Goal: Participate in discussion: Engage in conversation with other users on a specific topic

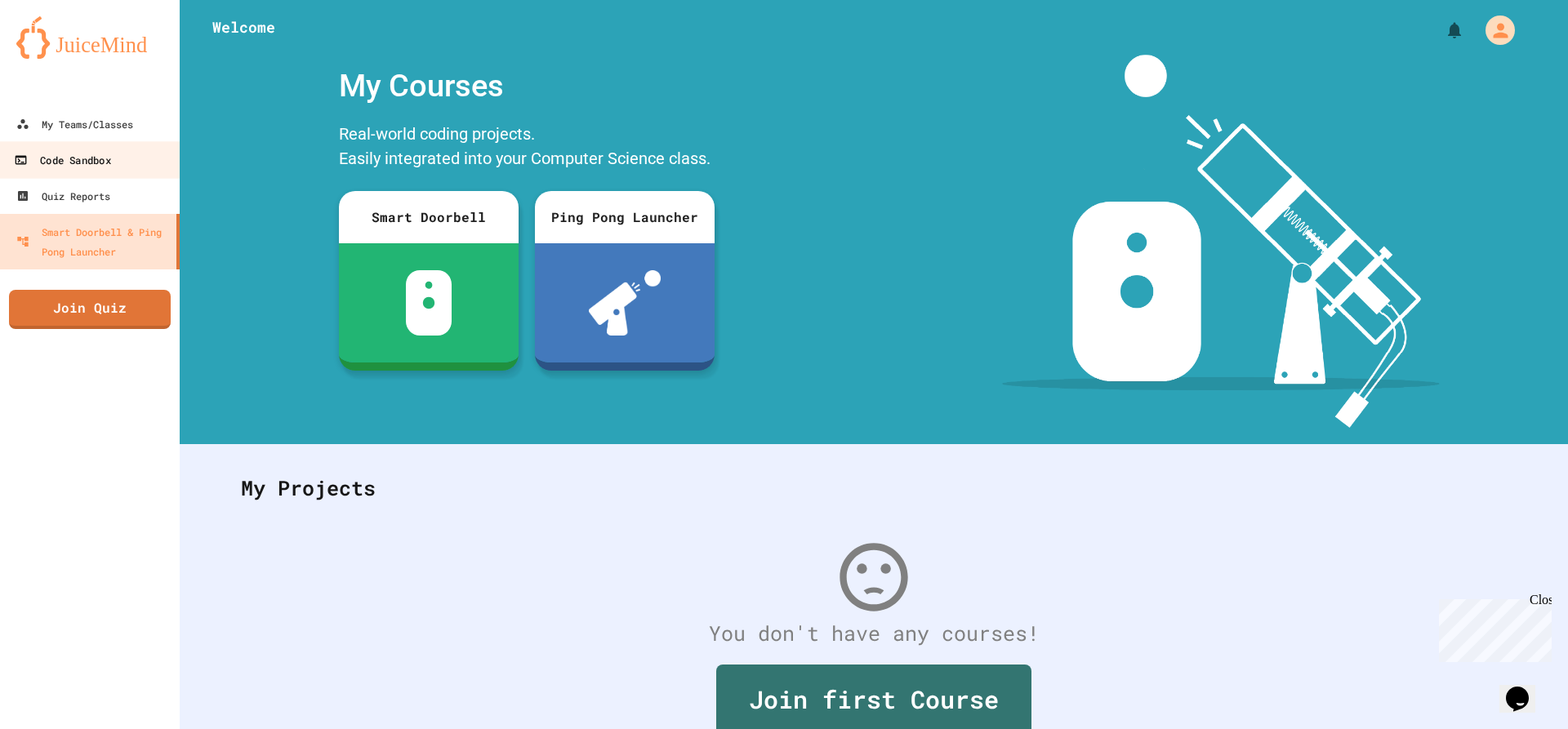
click at [90, 154] on div "Code Sandbox" at bounding box center [62, 160] width 97 height 21
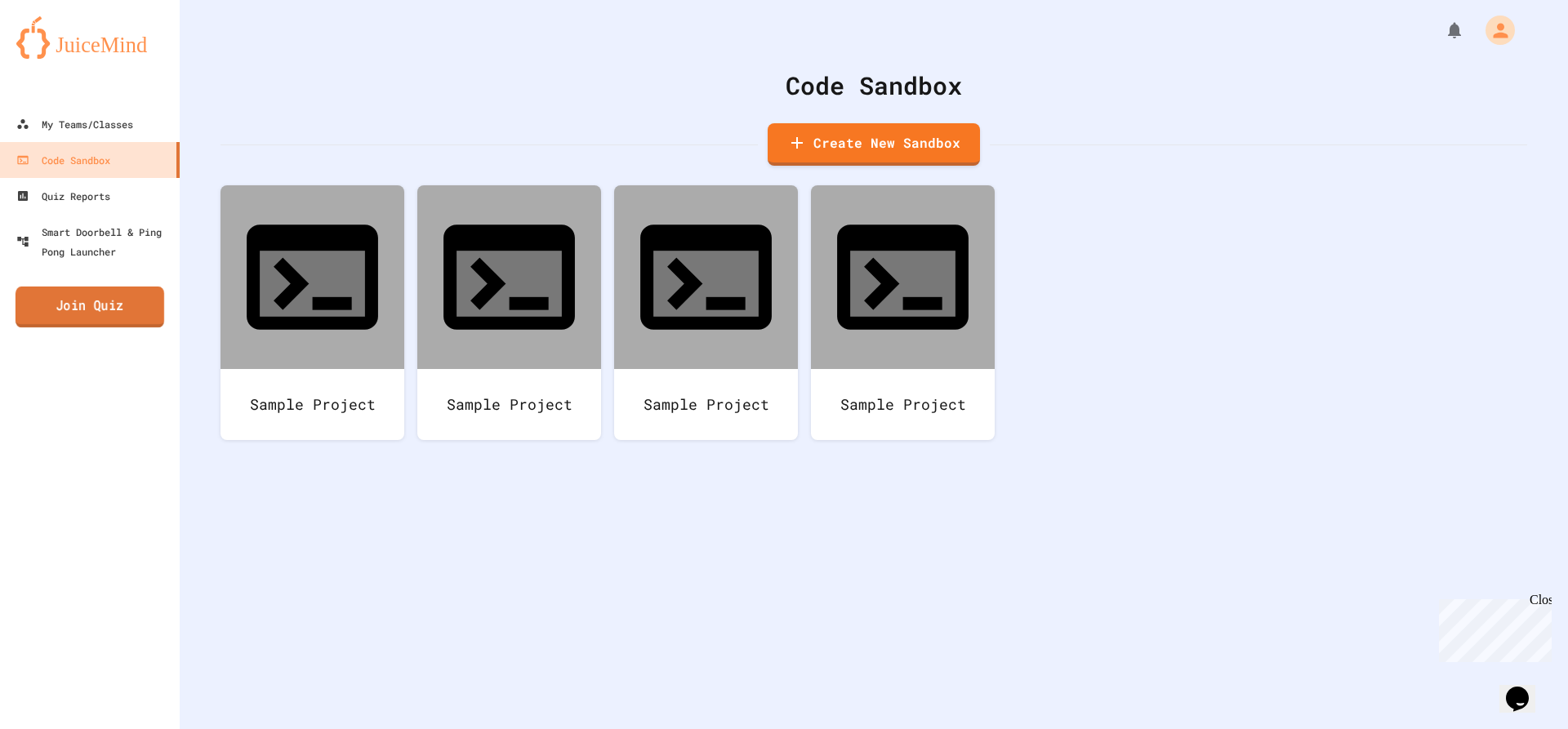
click at [123, 308] on link "Join Quiz" at bounding box center [90, 306] width 148 height 41
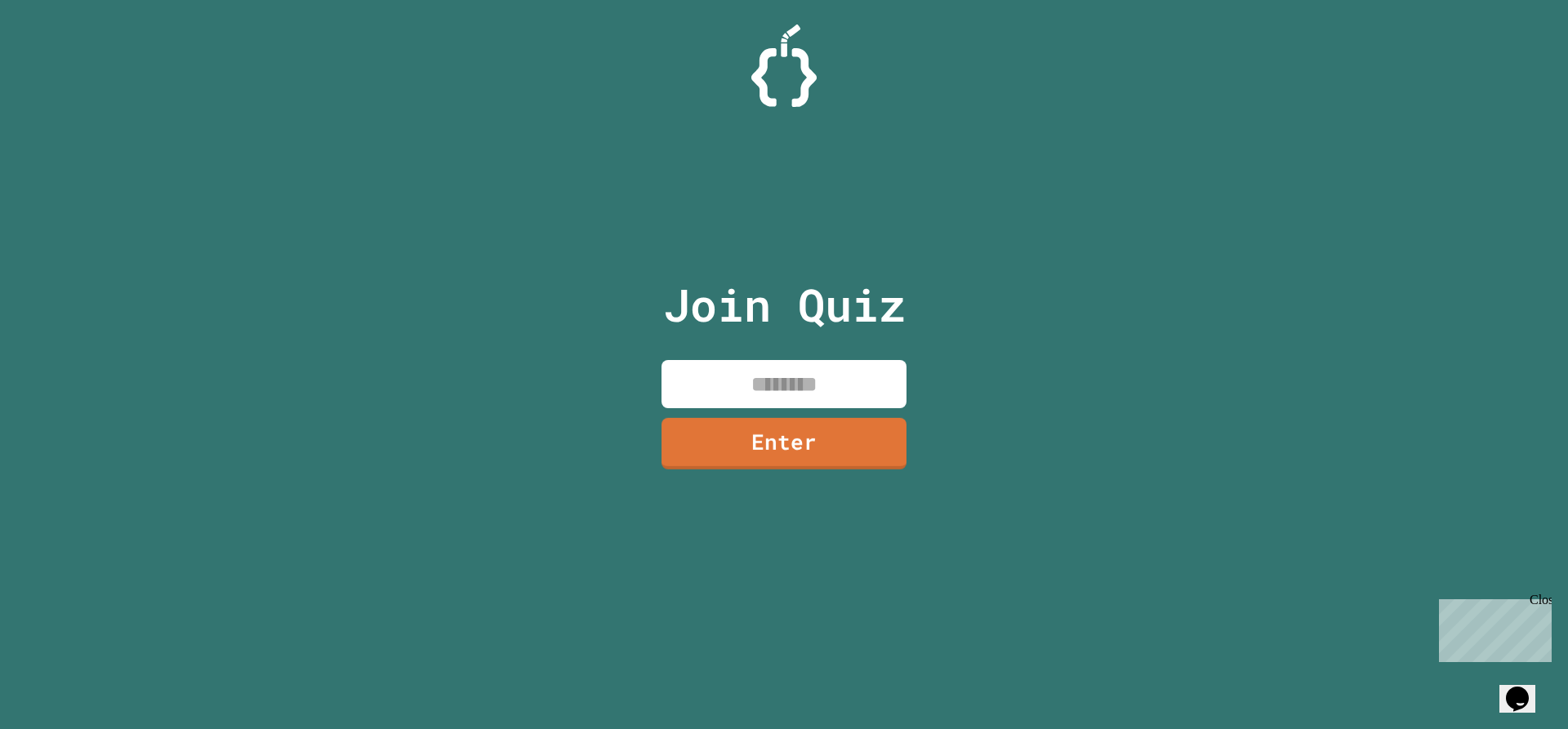
click at [794, 373] on input at bounding box center [784, 384] width 245 height 48
click at [779, 405] on input "********" at bounding box center [784, 384] width 245 height 48
type input "********"
click at [782, 440] on link "Enter" at bounding box center [784, 443] width 249 height 54
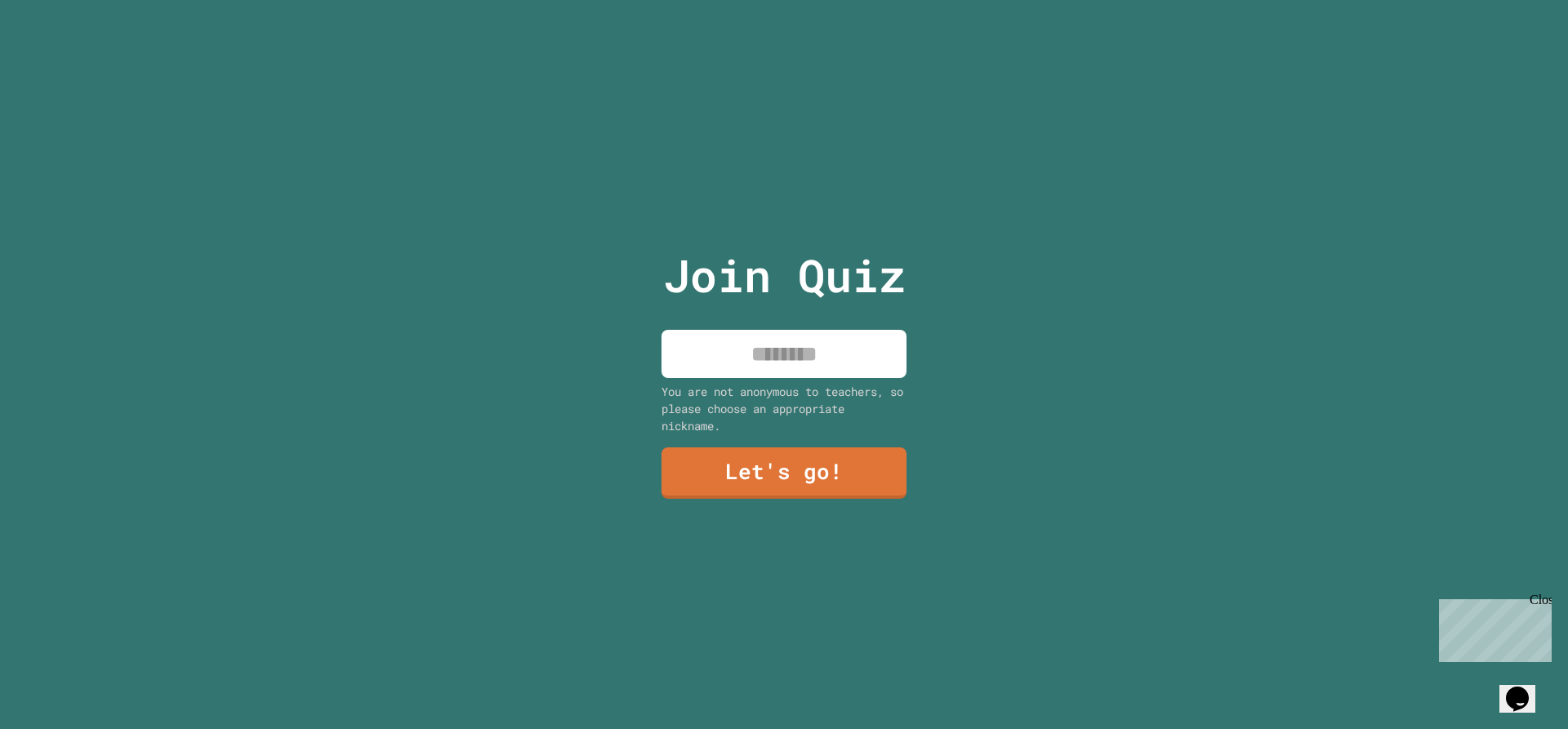
click at [747, 371] on input at bounding box center [784, 354] width 245 height 48
type input "****"
click at [721, 461] on link "Let's go!" at bounding box center [784, 470] width 237 height 54
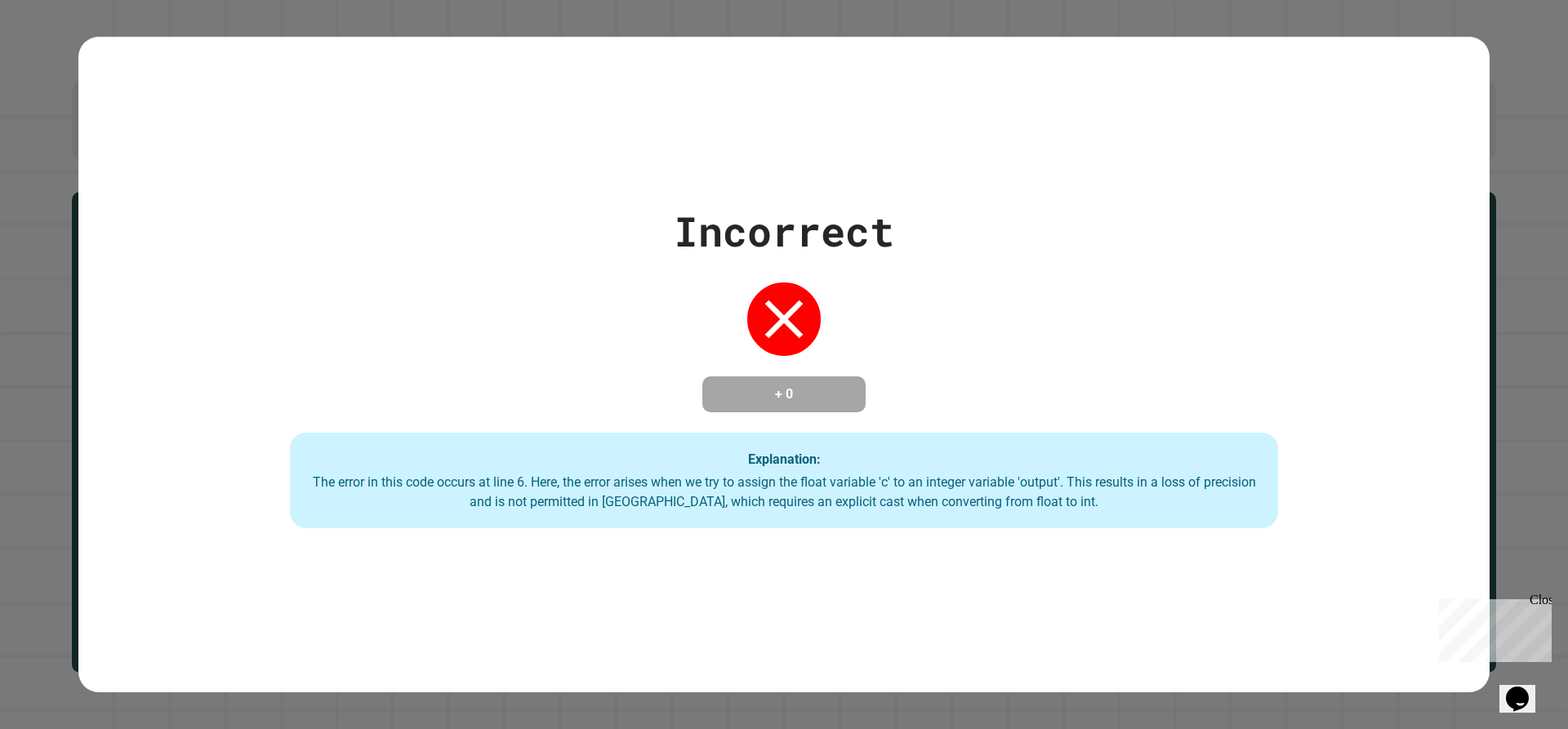
click at [973, 351] on div "Incorrect + 0 Explanation: The error in this code occurs at line 6. Here, the e…" at bounding box center [784, 365] width 1411 height 328
click at [1258, 451] on div "Incorrect + 0 Explanation: The error in this code occurs at line 6. Here, the e…" at bounding box center [784, 364] width 1568 height 729
click at [1258, 459] on div "Explanation: The error in this code occurs at line 6. Here, the error arises wh…" at bounding box center [783, 480] width 988 height 96
click at [794, 320] on icon at bounding box center [784, 318] width 39 height 39
click at [1258, 593] on div "Close" at bounding box center [1539, 603] width 21 height 21
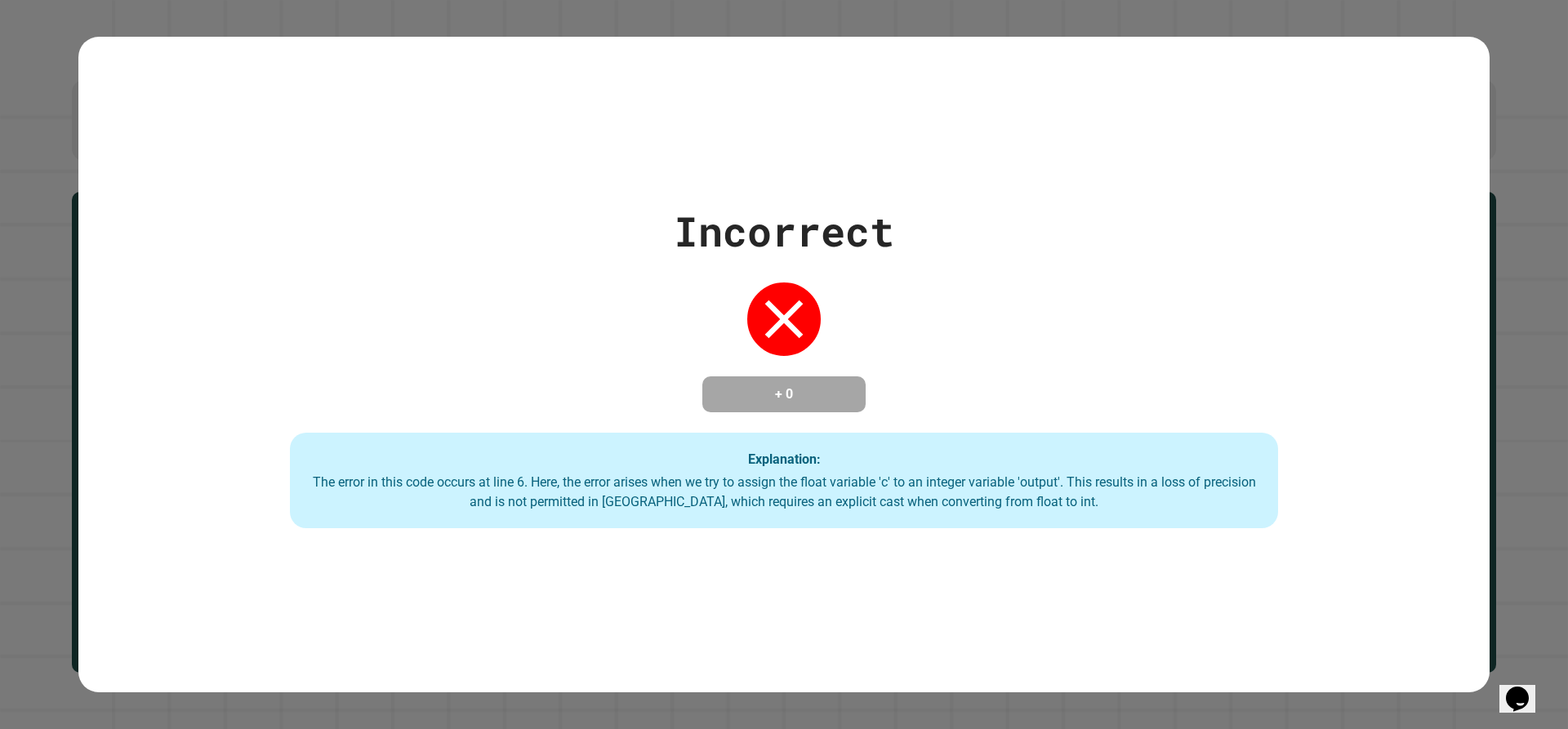
drag, startPoint x: 881, startPoint y: 370, endPoint x: 907, endPoint y: 345, distance: 36.1
click at [888, 371] on div "Incorrect + 0 Explanation: The error in this code occurs at line 6. Here, the e…" at bounding box center [784, 365] width 1411 height 328
click at [902, 338] on div "Incorrect + 0 Explanation: The error in this code occurs at line 6. Here, the e…" at bounding box center [784, 365] width 1411 height 328
drag, startPoint x: 948, startPoint y: 330, endPoint x: 963, endPoint y: 328, distance: 15.1
click at [955, 328] on div "Incorrect + 0 Explanation: The error in this code occurs at line 6. Here, the e…" at bounding box center [784, 365] width 1411 height 328
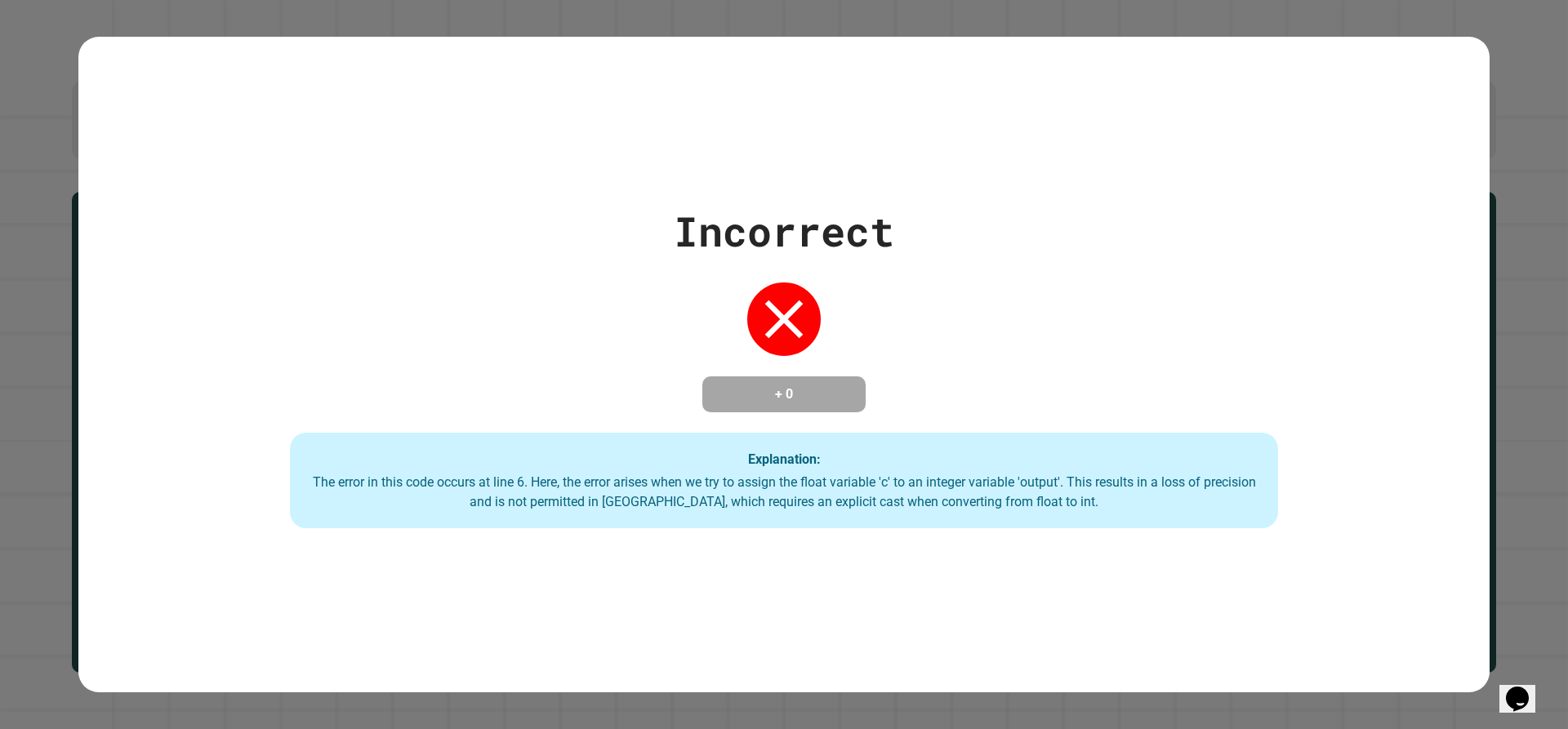
click at [965, 332] on div "Incorrect + 0 Explanation: The error in this code occurs at line 6. Here, the e…" at bounding box center [784, 365] width 1411 height 328
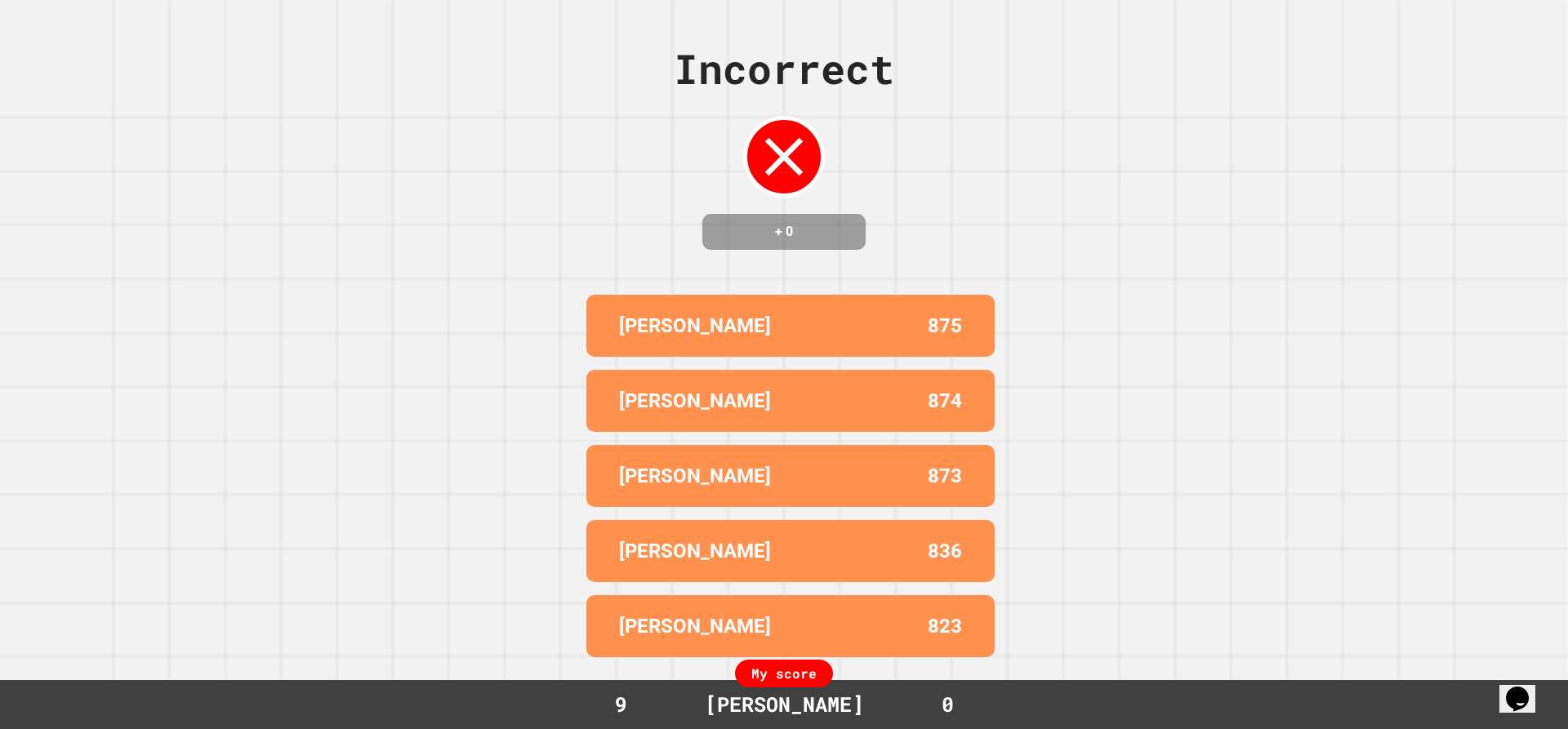
click at [867, 220] on div "Incorrect + 0" at bounding box center [784, 144] width 221 height 212
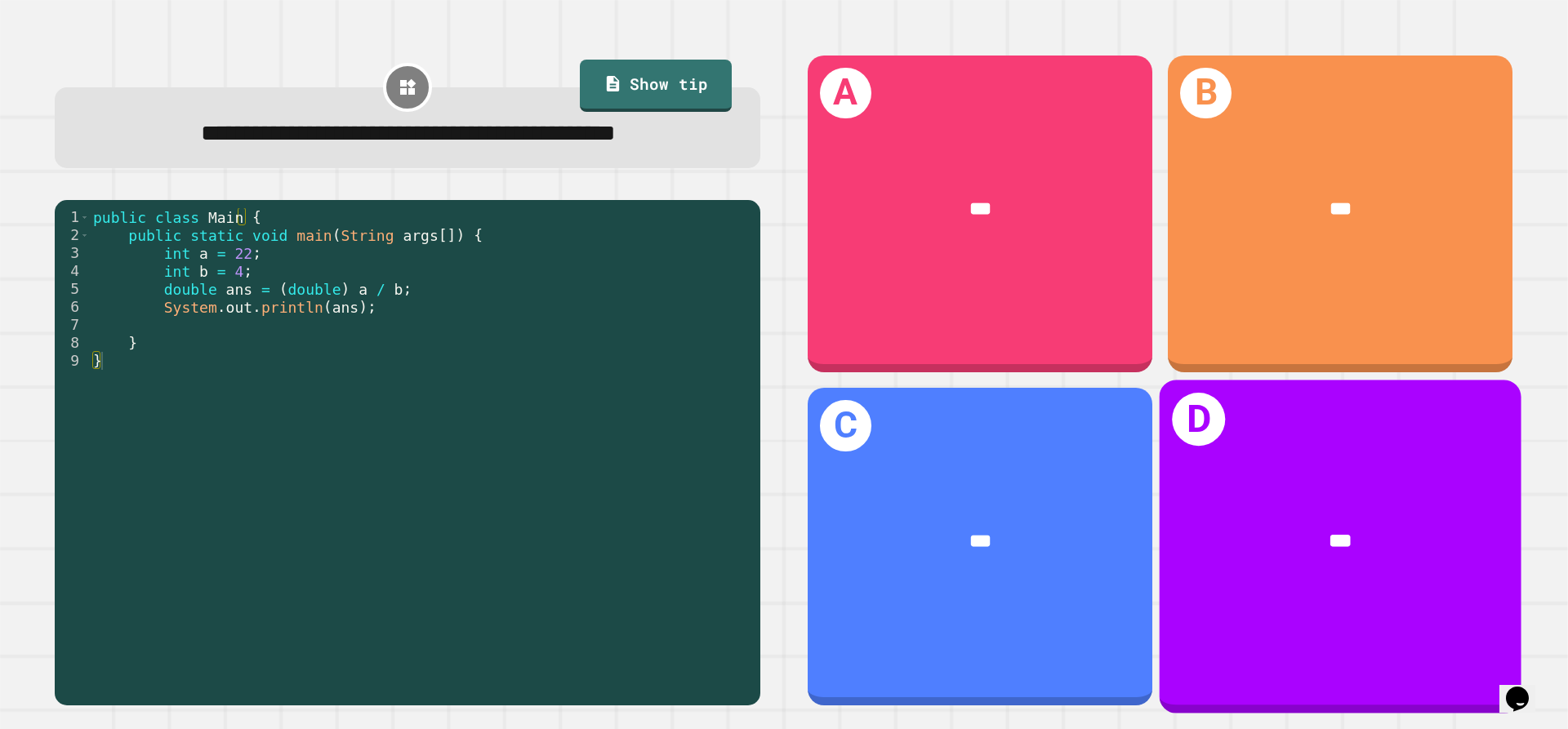
click at [1258, 563] on div "***" at bounding box center [1340, 542] width 362 height 109
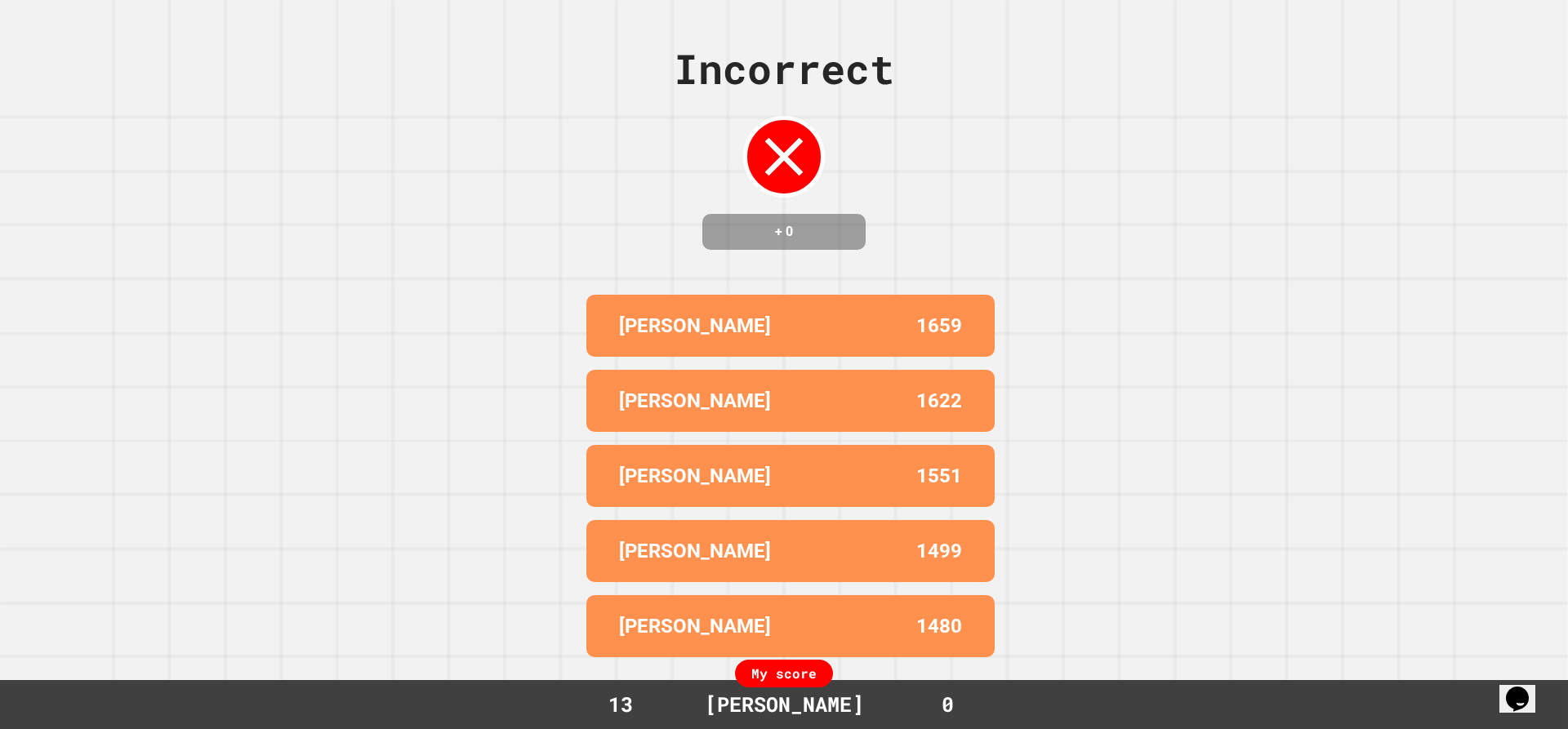
click at [1207, 335] on div "Incorrect + 0 ALEX 1659 [PERSON_NAME] 1622 [PERSON_NAME] 1551 [PERSON_NAME] 149…" at bounding box center [784, 364] width 1568 height 729
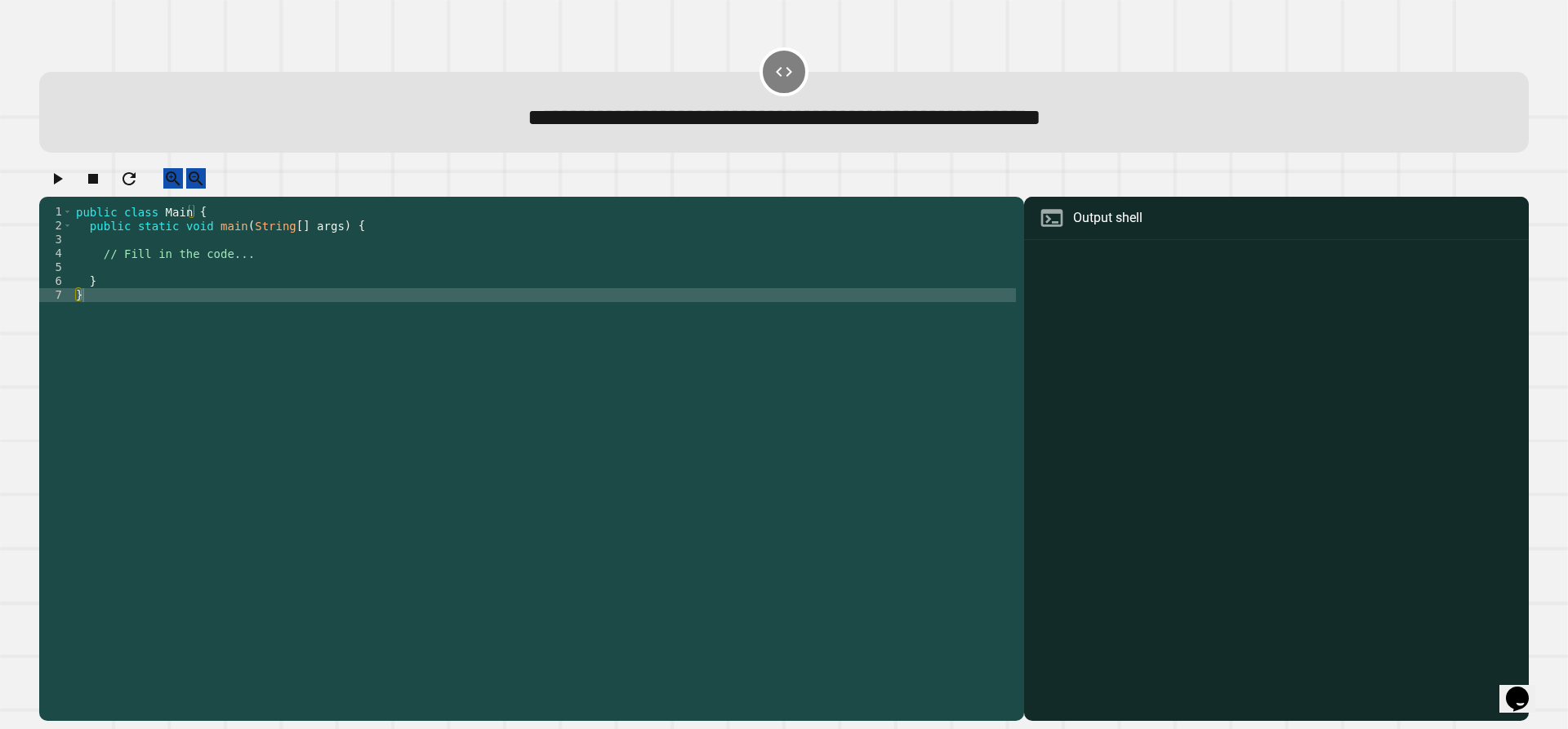
click at [1206, 289] on div at bounding box center [1275, 481] width 489 height 476
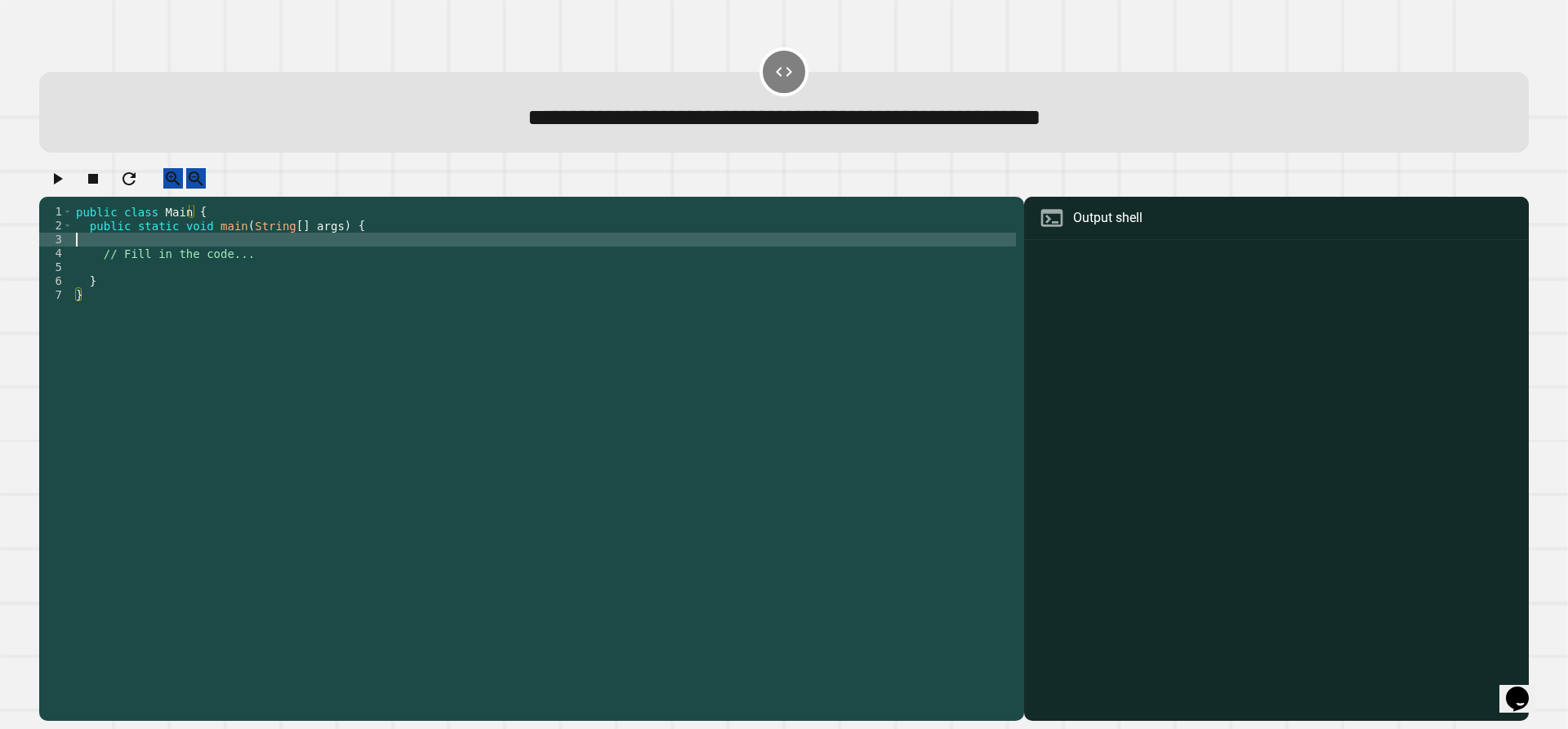
click at [431, 262] on div "public class Main { public static void main ( String [ ] args ) { // Fill in th…" at bounding box center [544, 448] width 943 height 485
click at [430, 279] on div "public class Main { public static void main ( String [ ] args ) { // Fill in th…" at bounding box center [544, 448] width 943 height 485
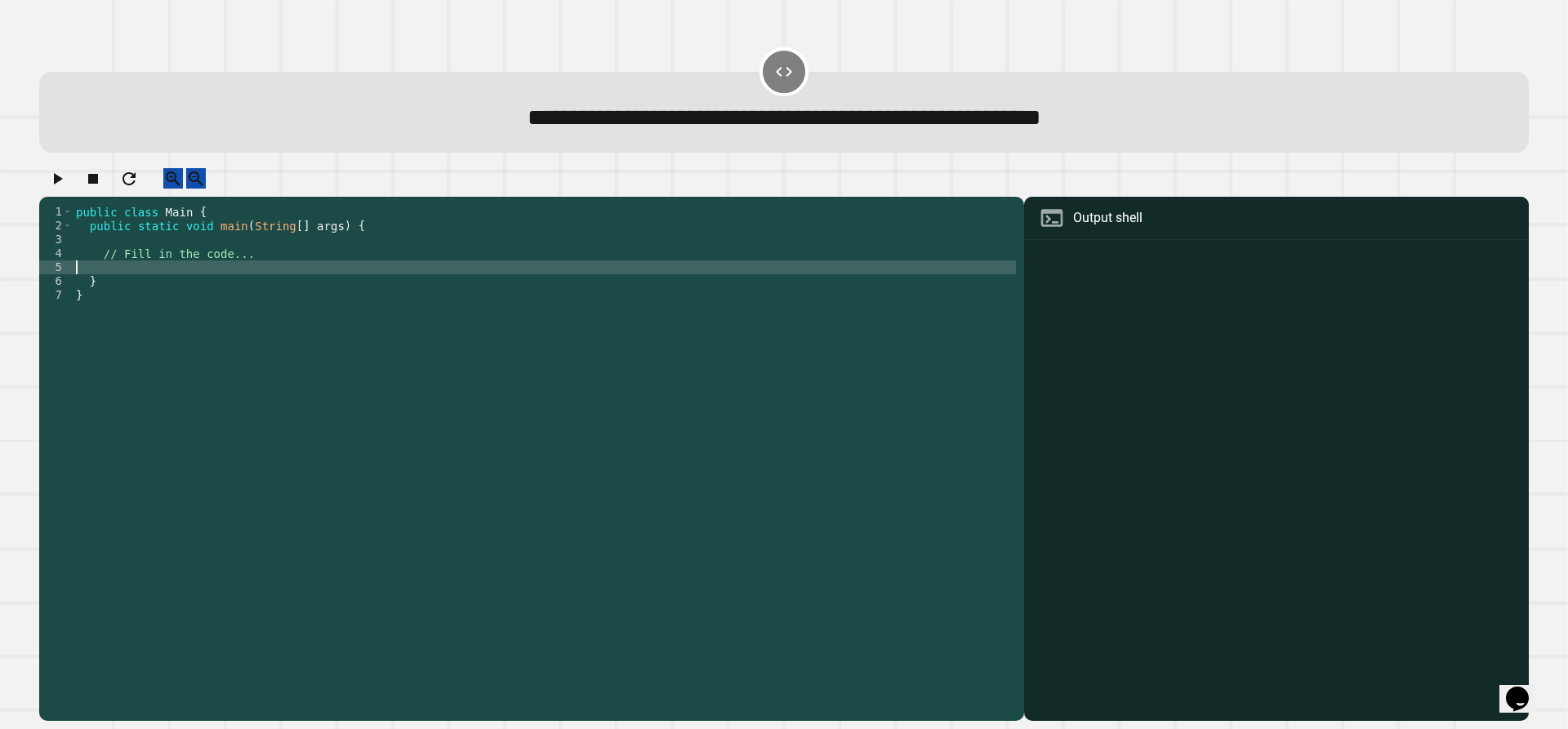
click at [459, 236] on div "public class Main { public static void main ( String [ ] args ) { // Fill in th…" at bounding box center [544, 448] width 943 height 485
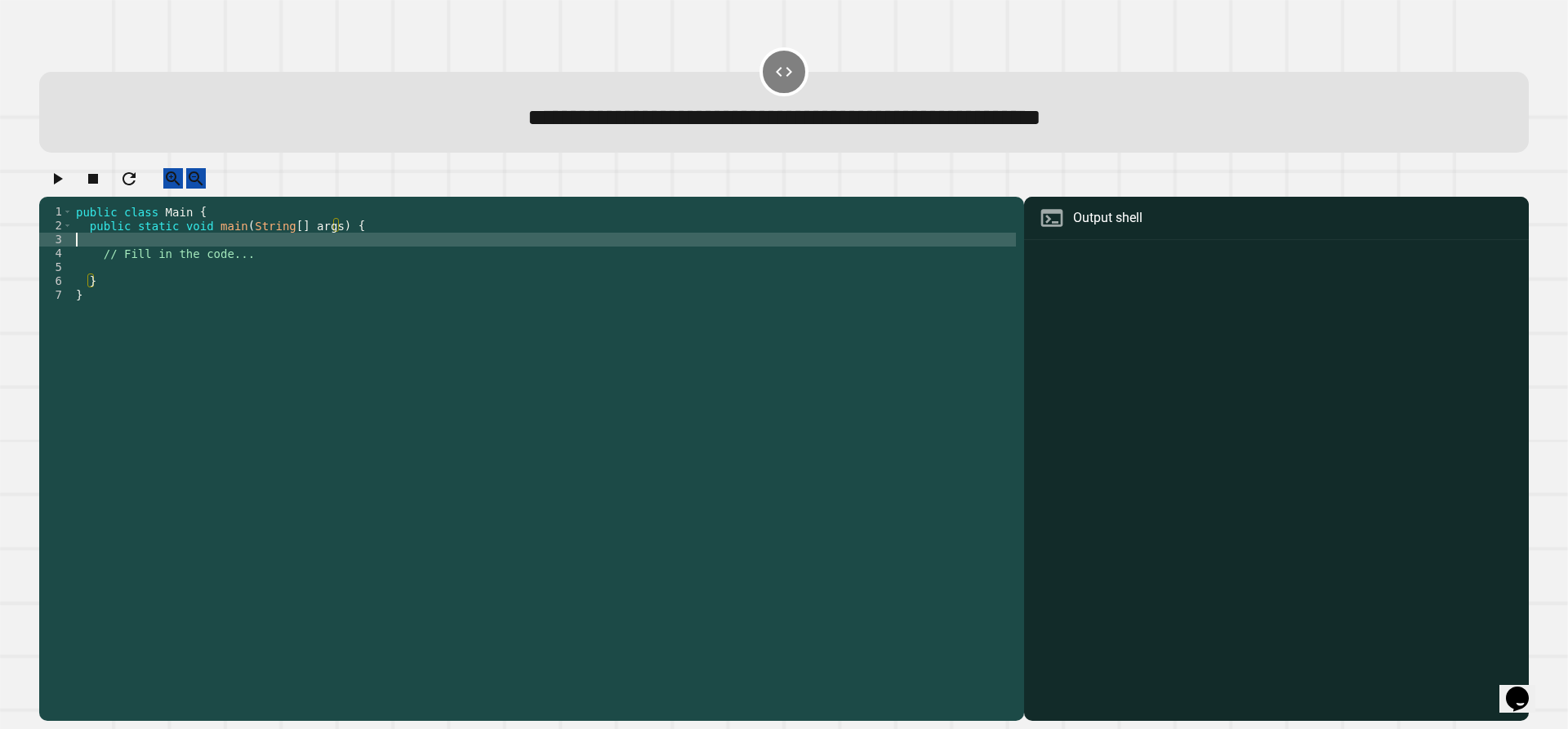
click at [454, 257] on div "public class Main { public static void main ( String [ ] args ) { // Fill in th…" at bounding box center [544, 448] width 943 height 485
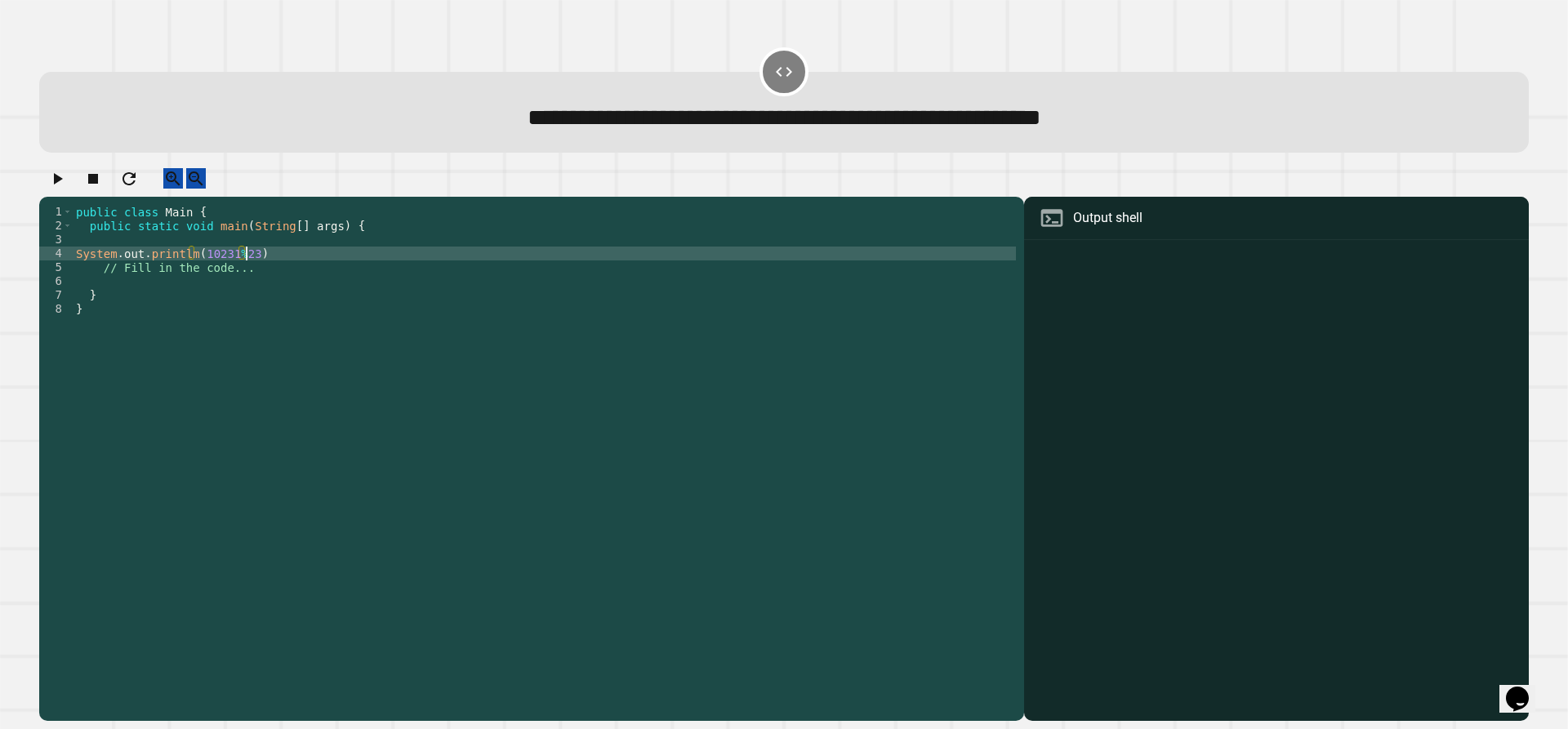
scroll to position [0, 11]
click at [677, 188] on div at bounding box center [783, 182] width 1489 height 29
click at [589, 267] on div "public class Main { public static void main ( String [ ] args ) { System . out …" at bounding box center [544, 448] width 943 height 485
click at [770, 97] on div "**********" at bounding box center [783, 111] width 1489 height 81
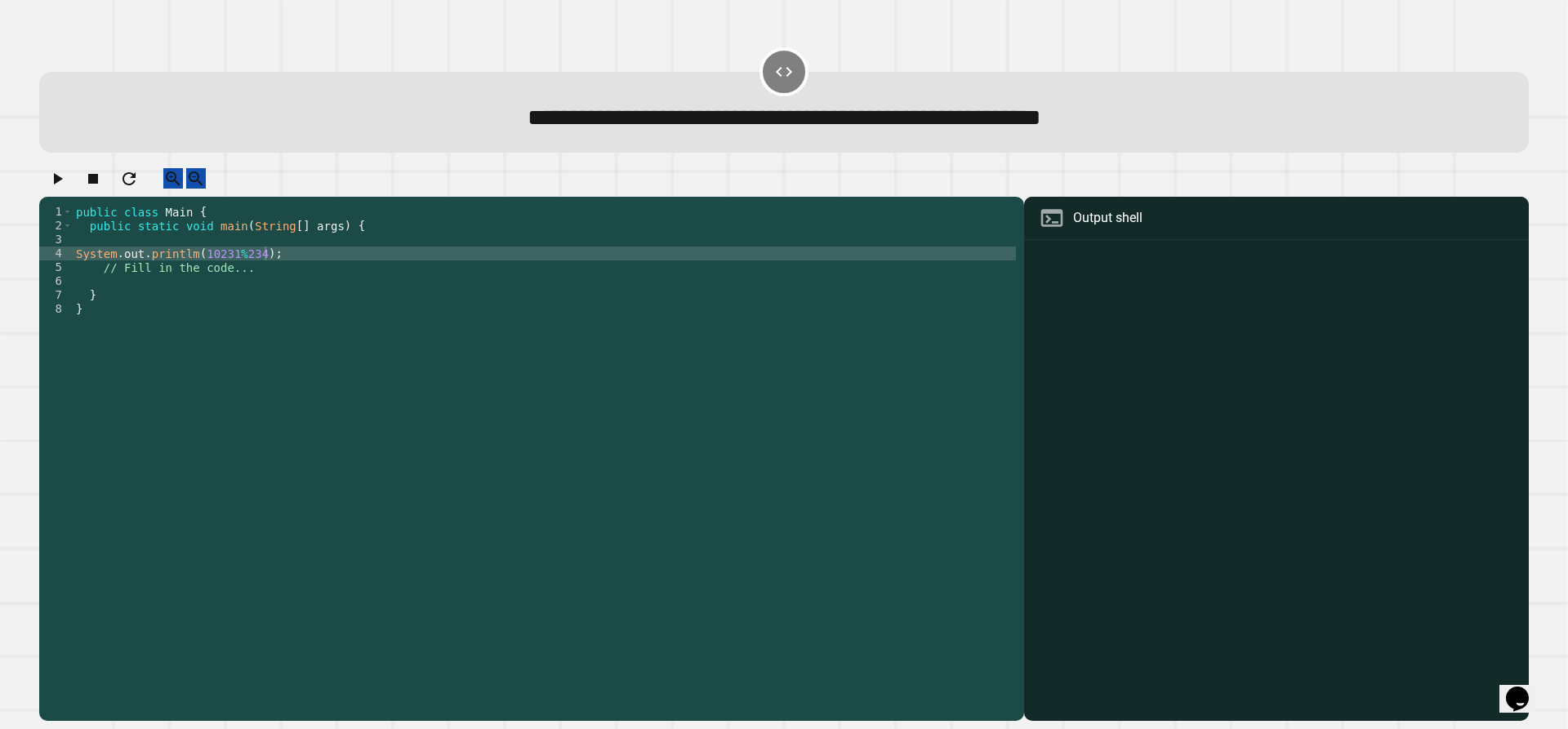
click at [774, 89] on div at bounding box center [783, 72] width 49 height 49
drag, startPoint x: 1131, startPoint y: 226, endPoint x: 895, endPoint y: 311, distance: 250.8
click at [1114, 239] on div "Output shell" at bounding box center [1275, 218] width 504 height 43
click at [853, 324] on div "public class Main { public static void main ( String [ ] args ) { System . out …" at bounding box center [544, 448] width 943 height 485
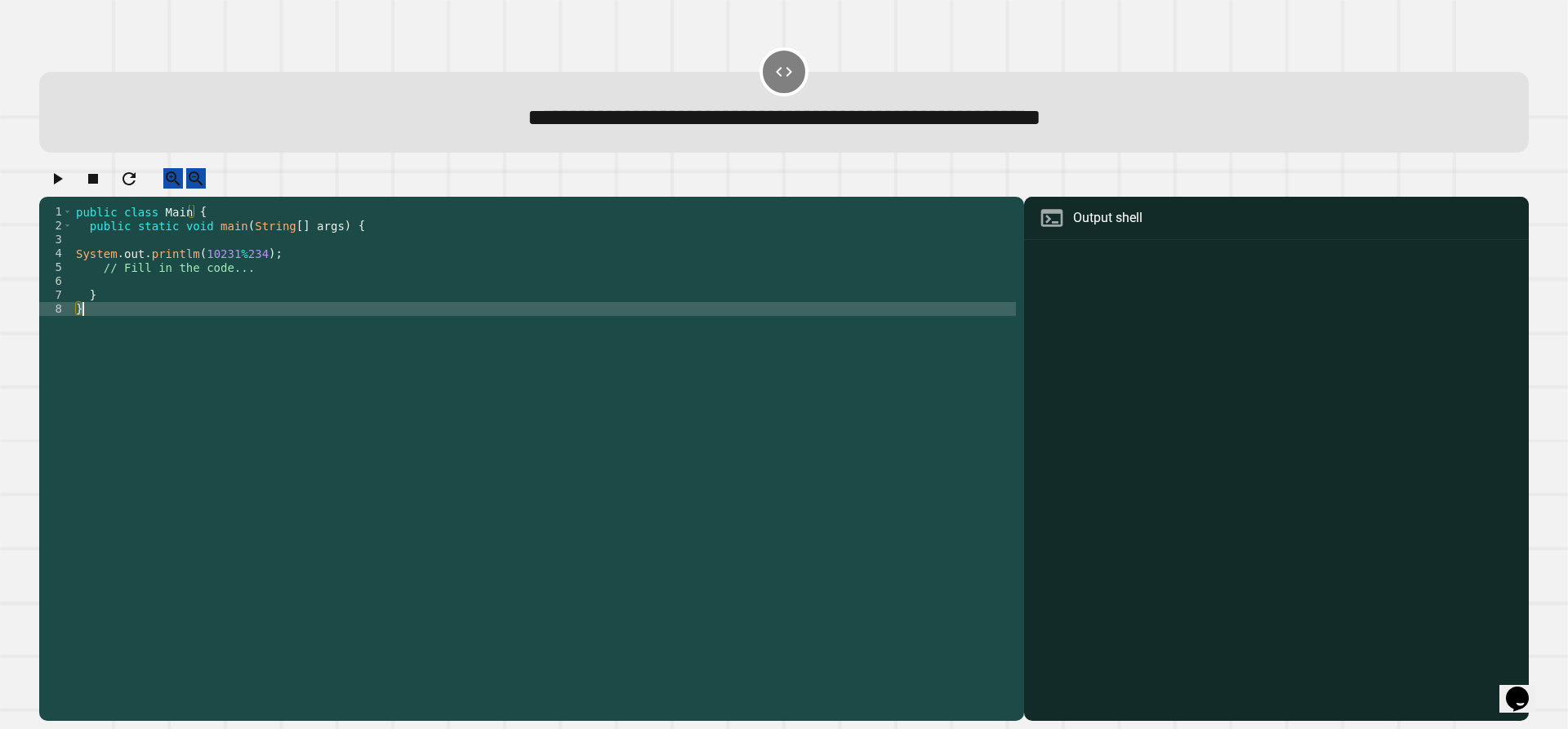
click at [67, 189] on button "button" at bounding box center [58, 178] width 20 height 21
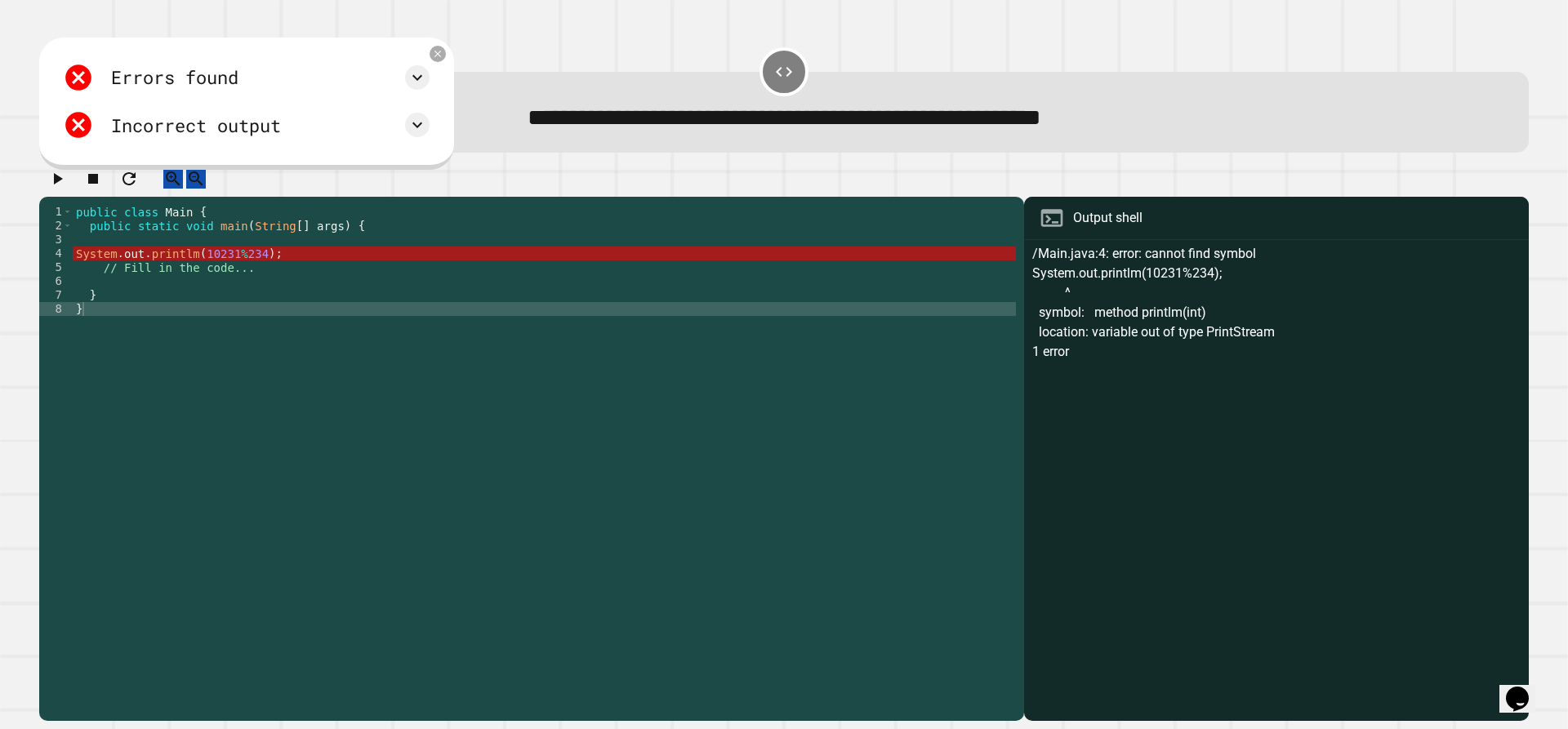
click at [192, 271] on div "public class Main { public static void main ( String [ ] args ) { System . out …" at bounding box center [544, 448] width 943 height 485
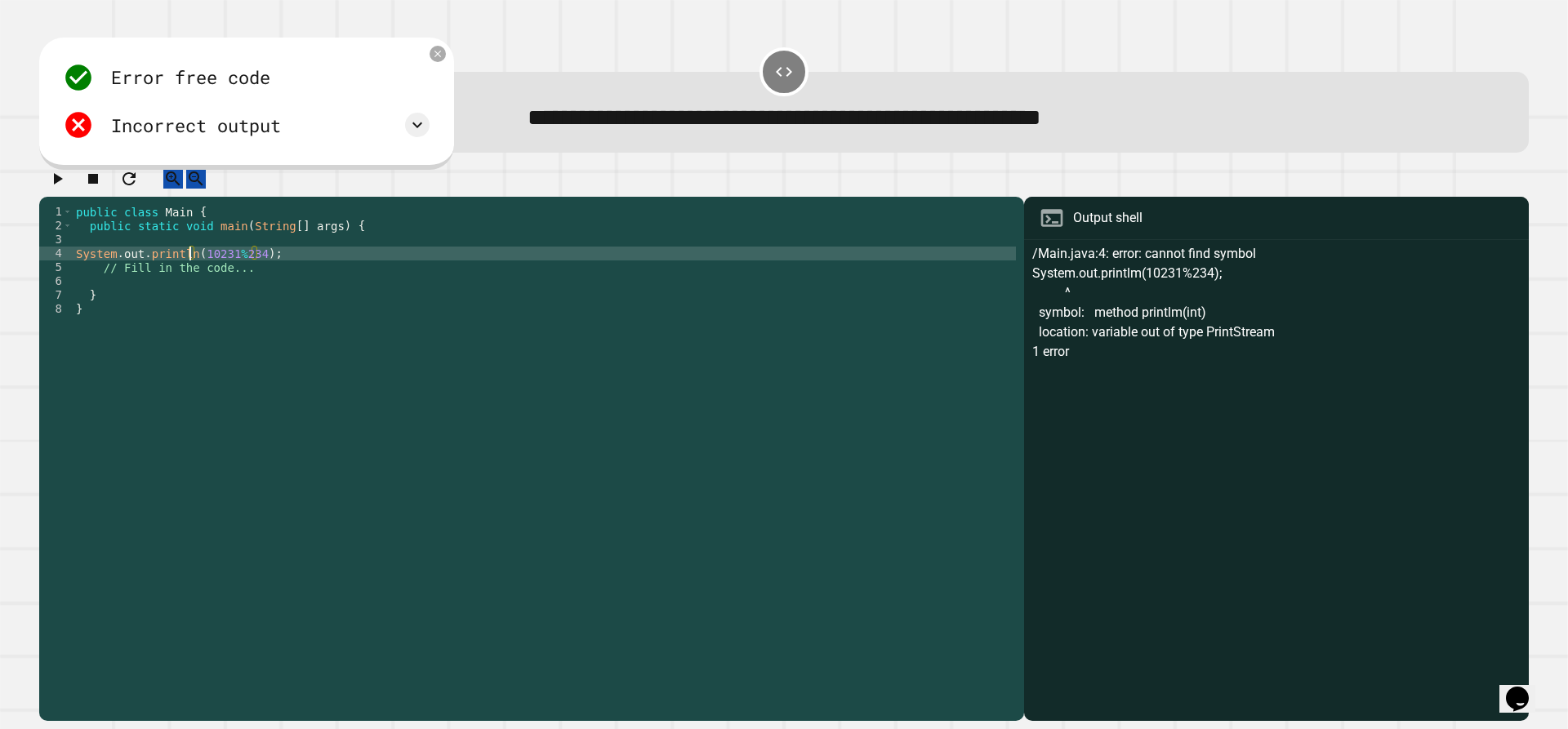
scroll to position [0, 7]
type textarea "**********"
click at [67, 189] on icon "button" at bounding box center [58, 179] width 20 height 20
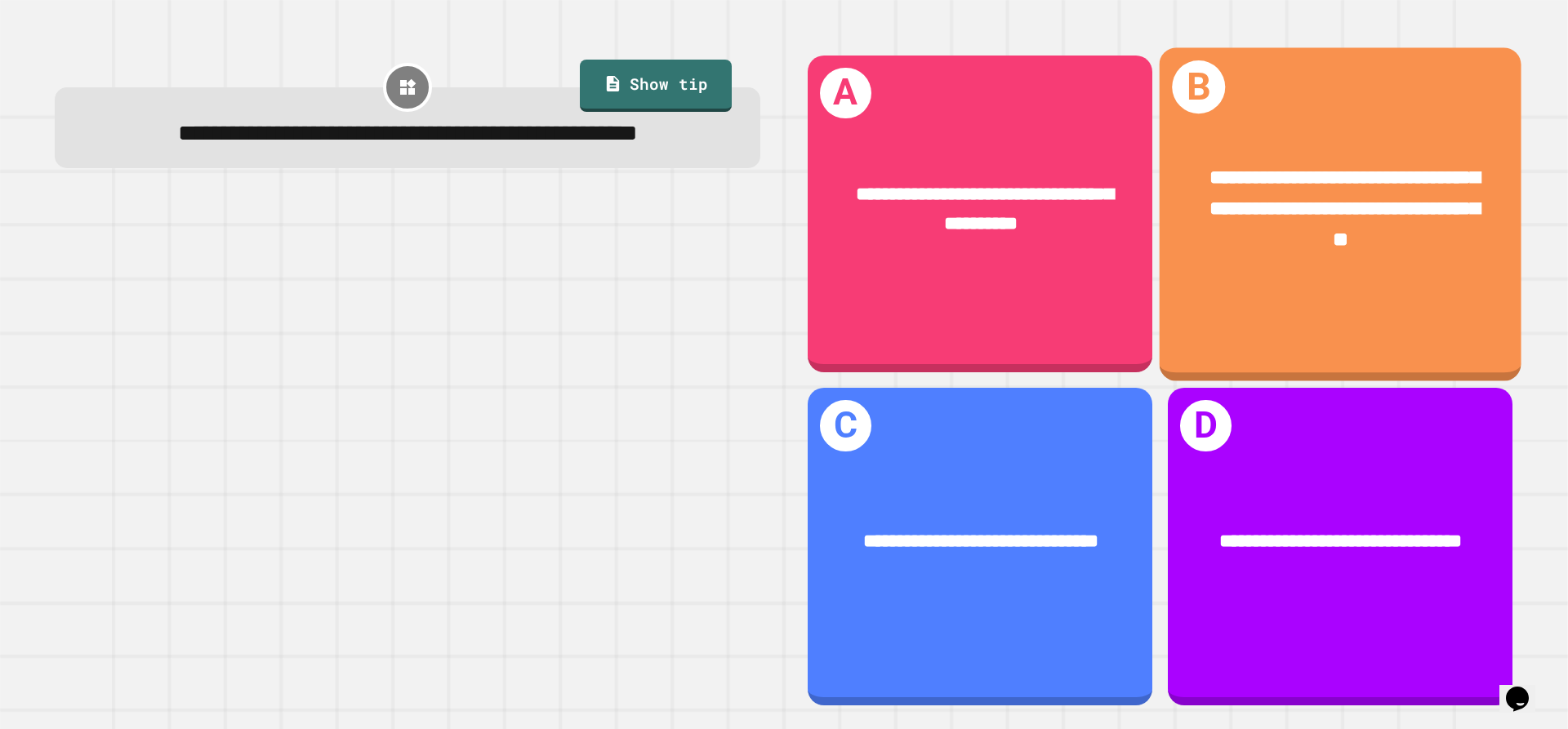
click at [1258, 280] on div "**********" at bounding box center [1340, 210] width 362 height 171
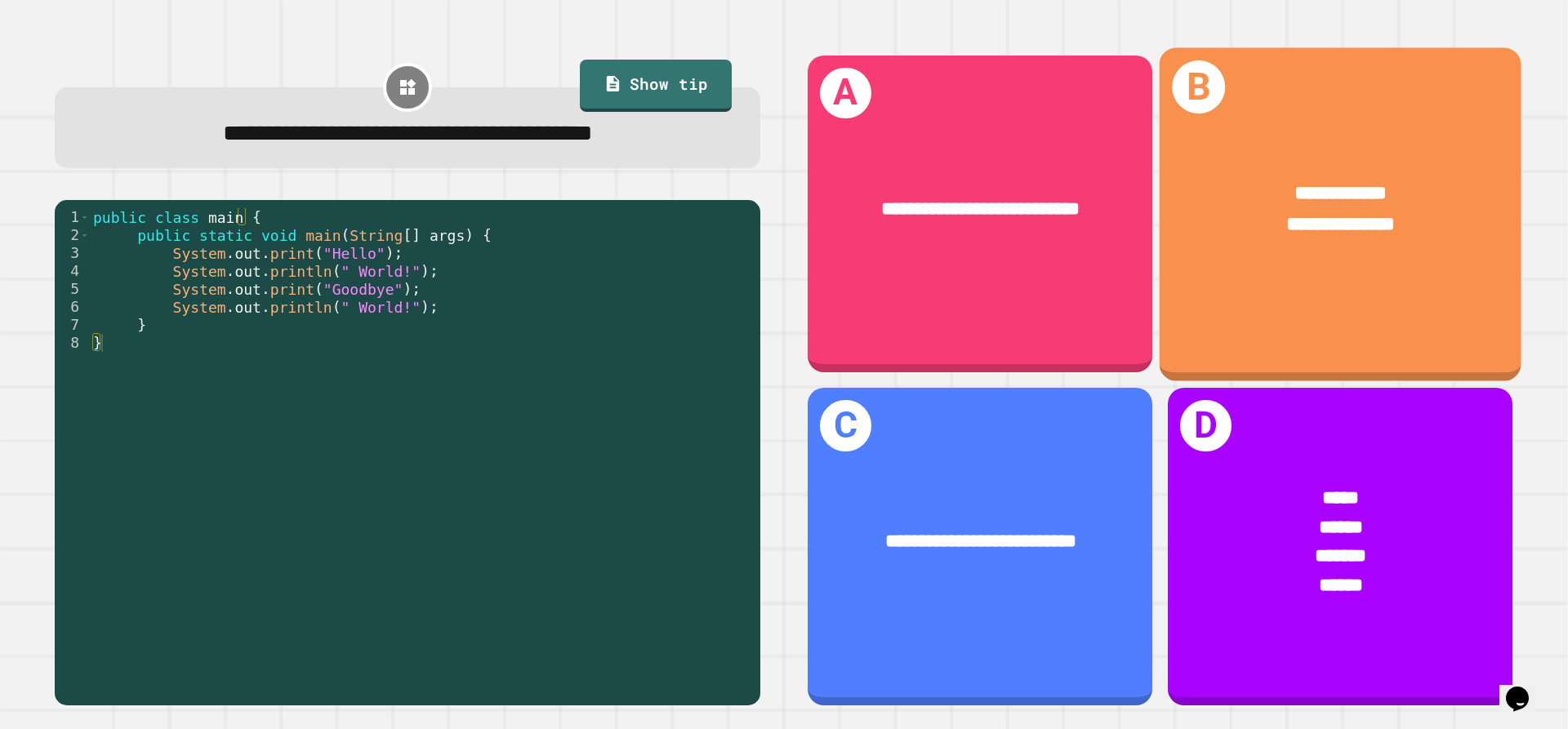
click at [1258, 257] on div "**********" at bounding box center [1340, 209] width 362 height 140
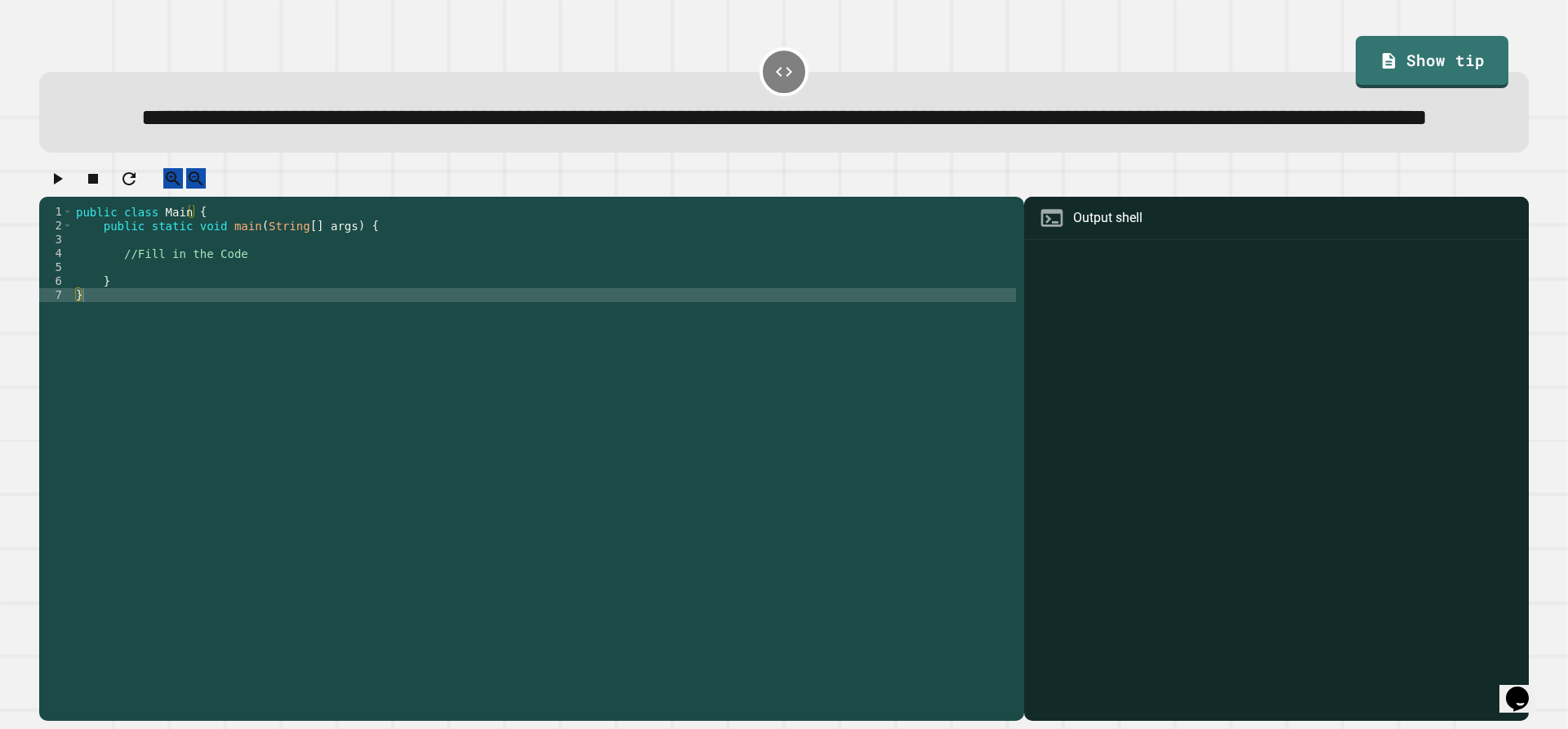
click at [343, 302] on div "public class Main { public static void main ( String [ ] args ) { //Fill in the…" at bounding box center [544, 427] width 943 height 444
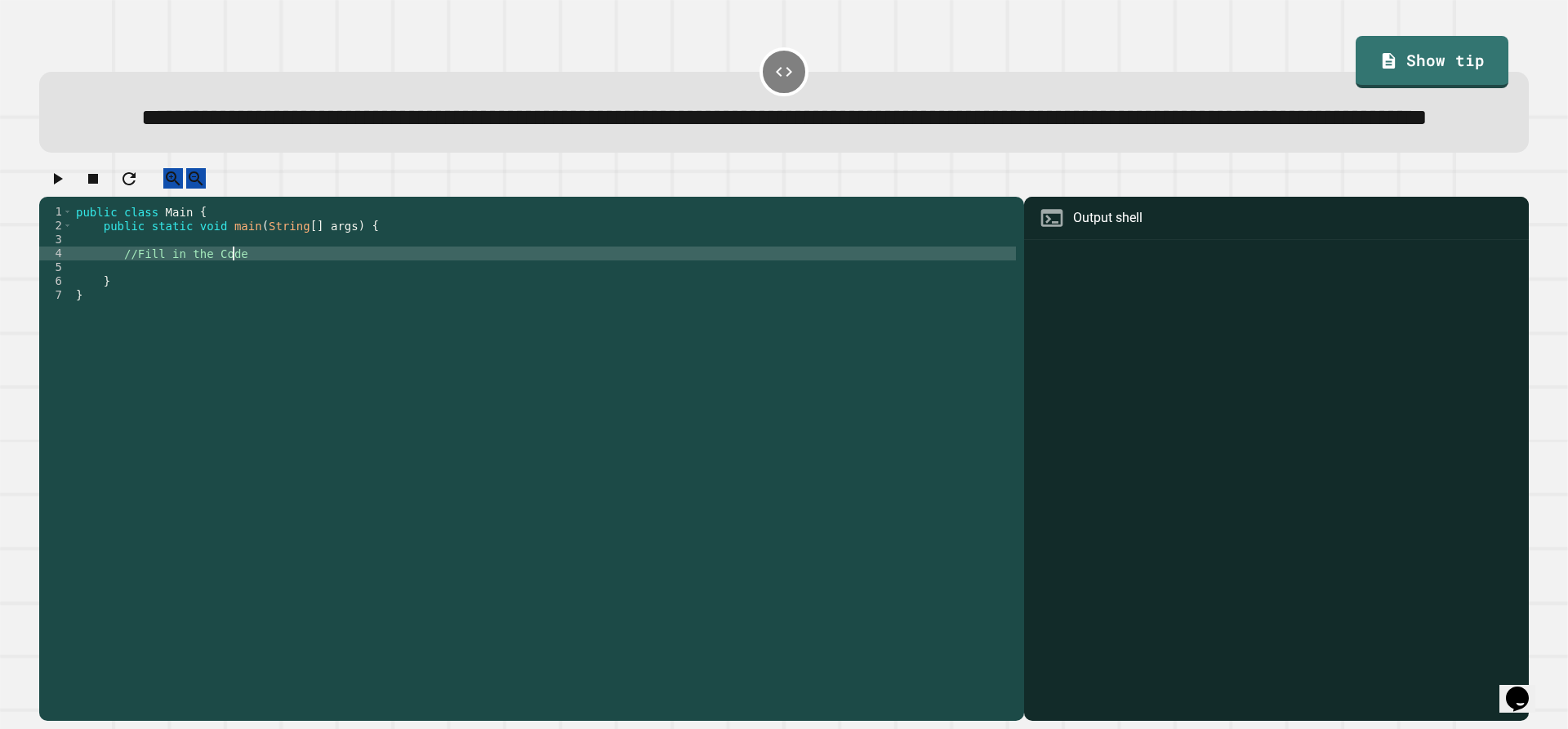
click at [353, 332] on div "public class Main { public static void main ( String [ ] args ) { //Fill in the…" at bounding box center [544, 427] width 943 height 444
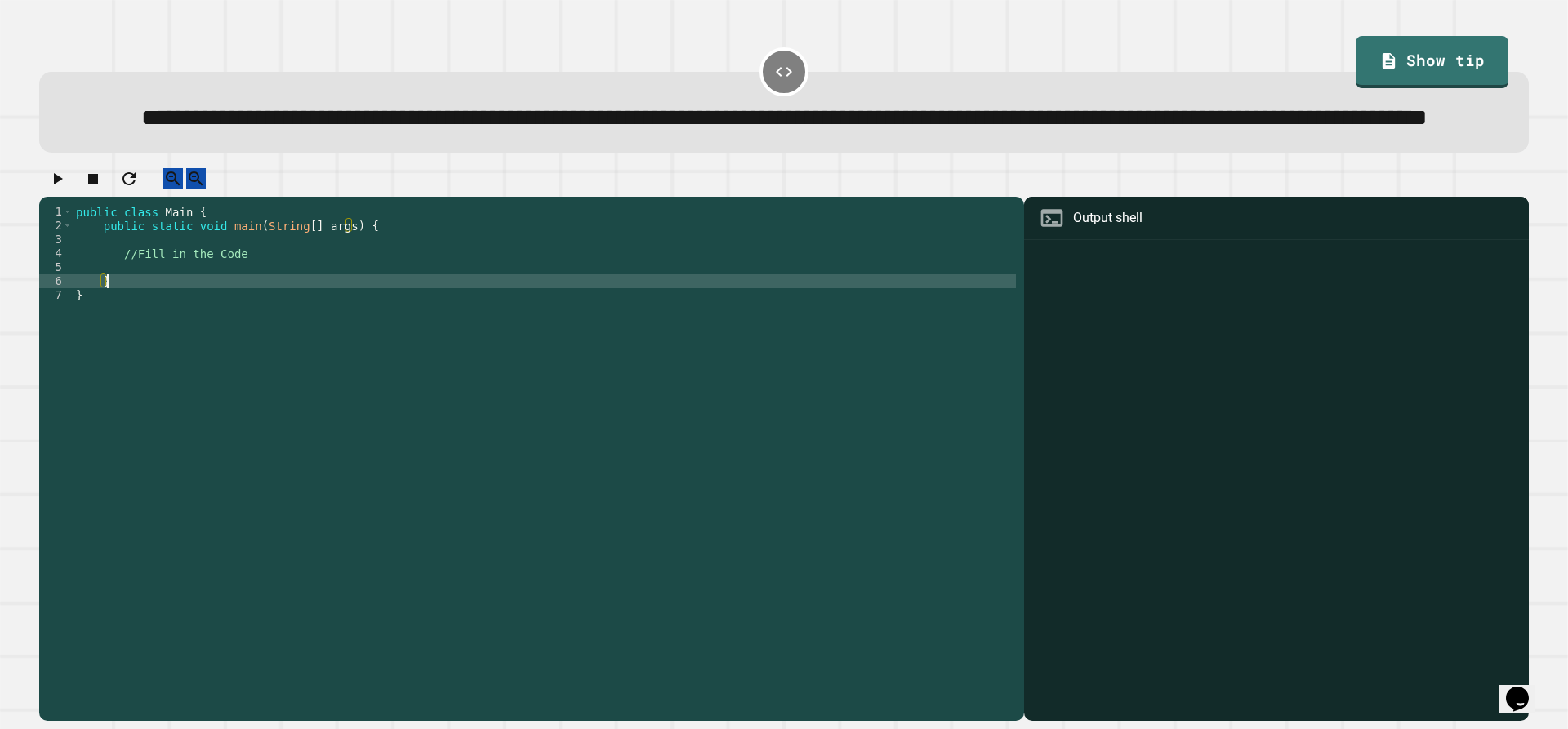
click at [391, 284] on div "public class Main { public static void main ( String [ ] args ) { //Fill in the…" at bounding box center [544, 427] width 943 height 444
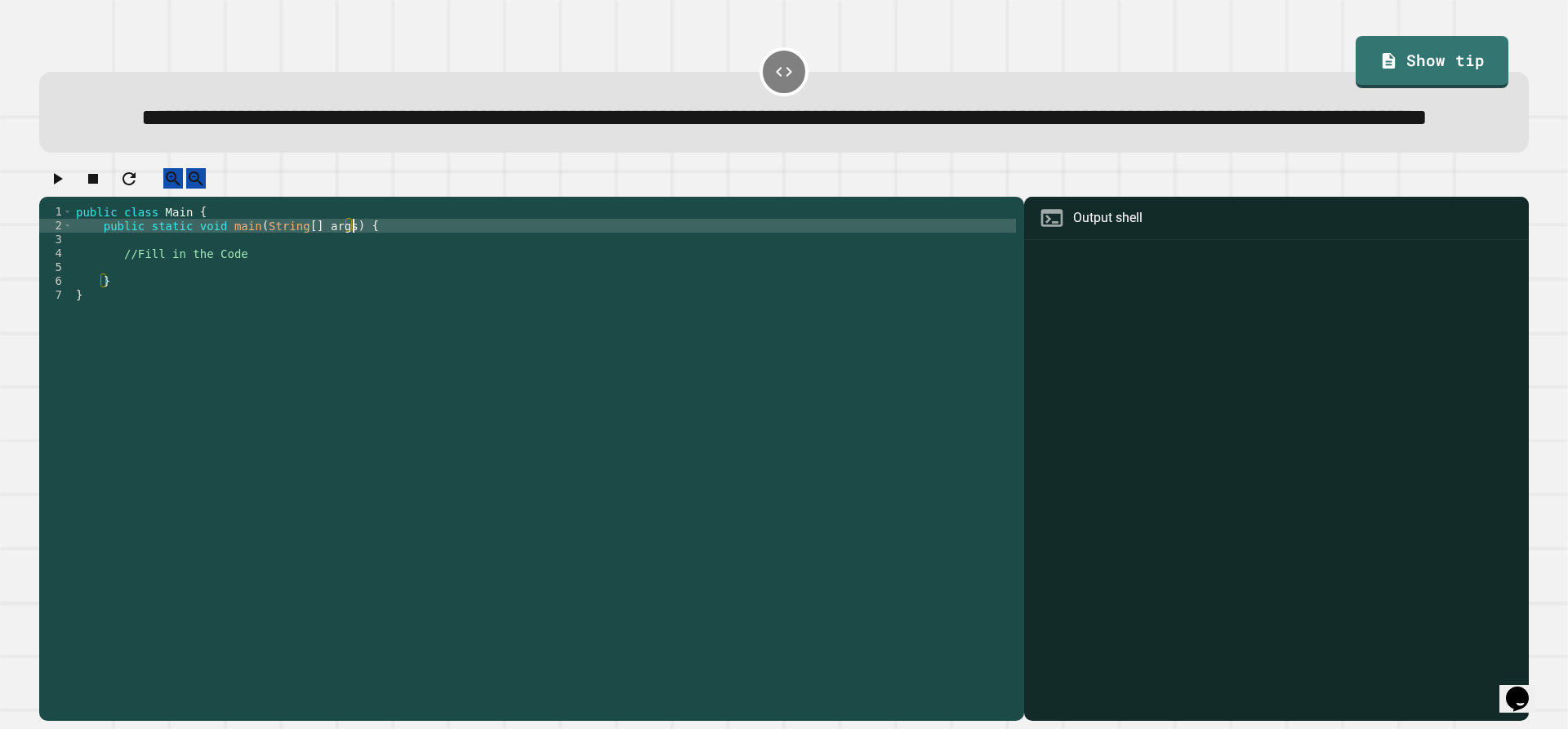
type textarea "**********"
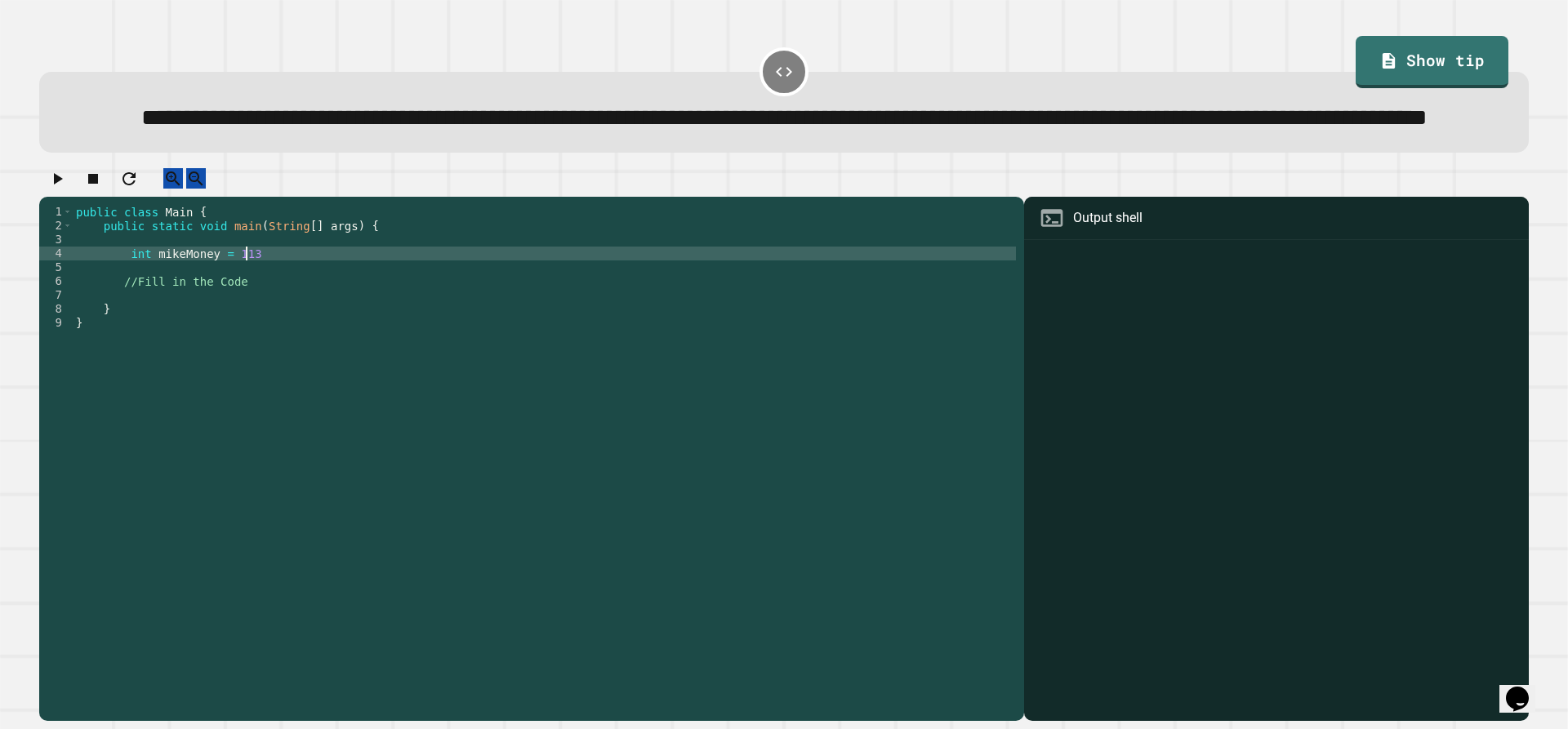
scroll to position [0, 11]
type textarea "*"
type textarea "**********"
click at [67, 189] on icon "button" at bounding box center [58, 179] width 20 height 20
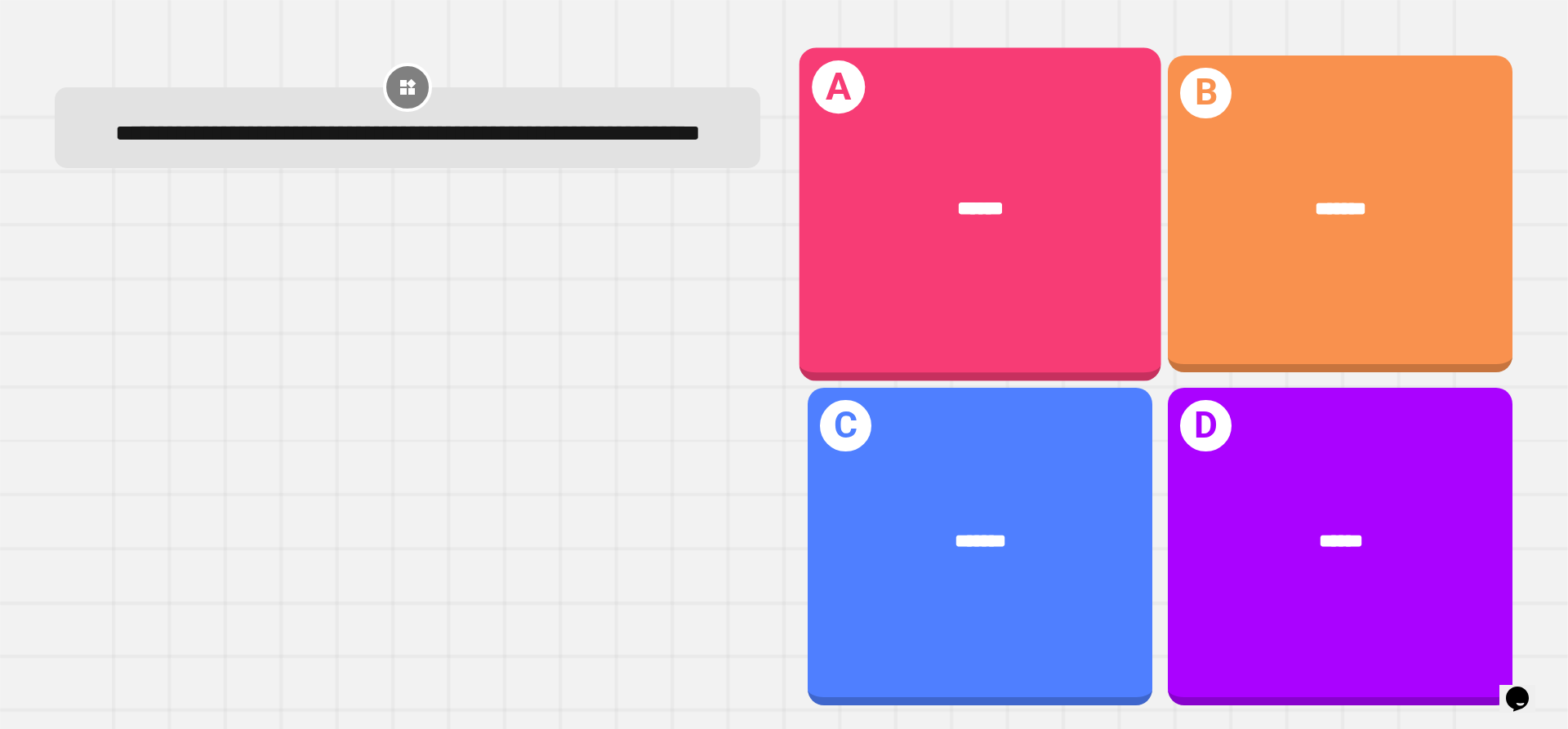
click at [1037, 243] on div "******" at bounding box center [980, 209] width 362 height 109
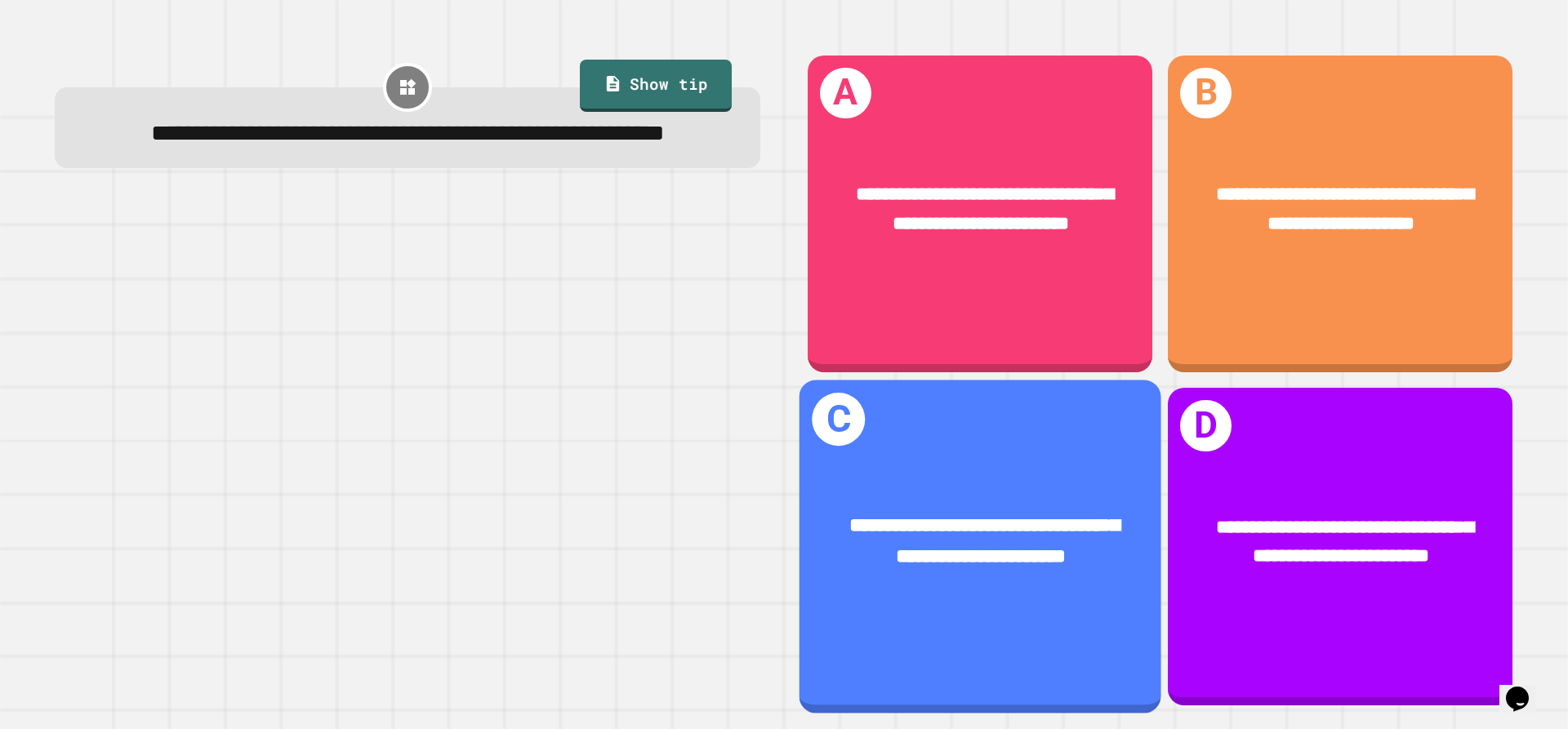
click at [966, 471] on div "**********" at bounding box center [980, 541] width 362 height 140
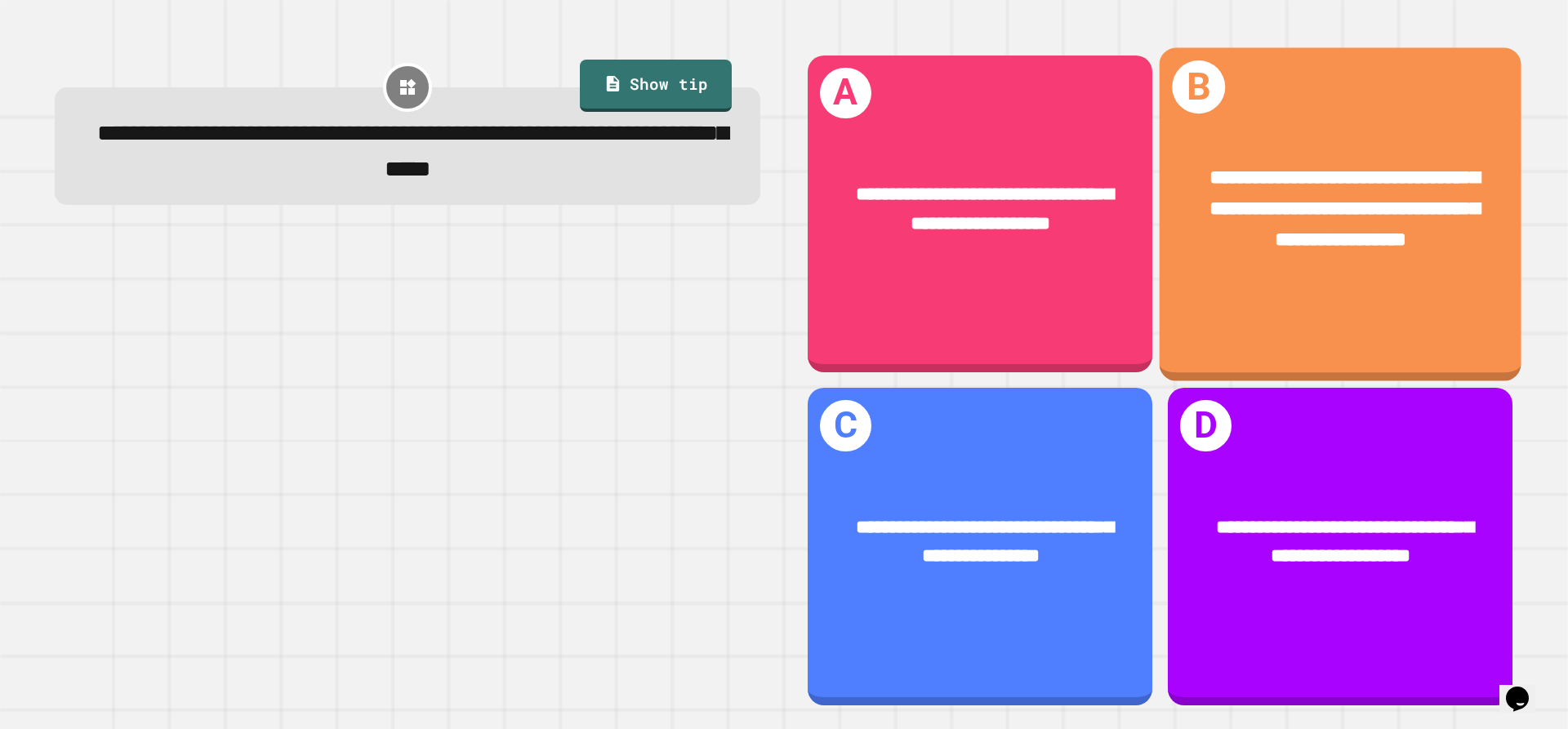
click at [1258, 290] on div "**********" at bounding box center [1340, 210] width 362 height 171
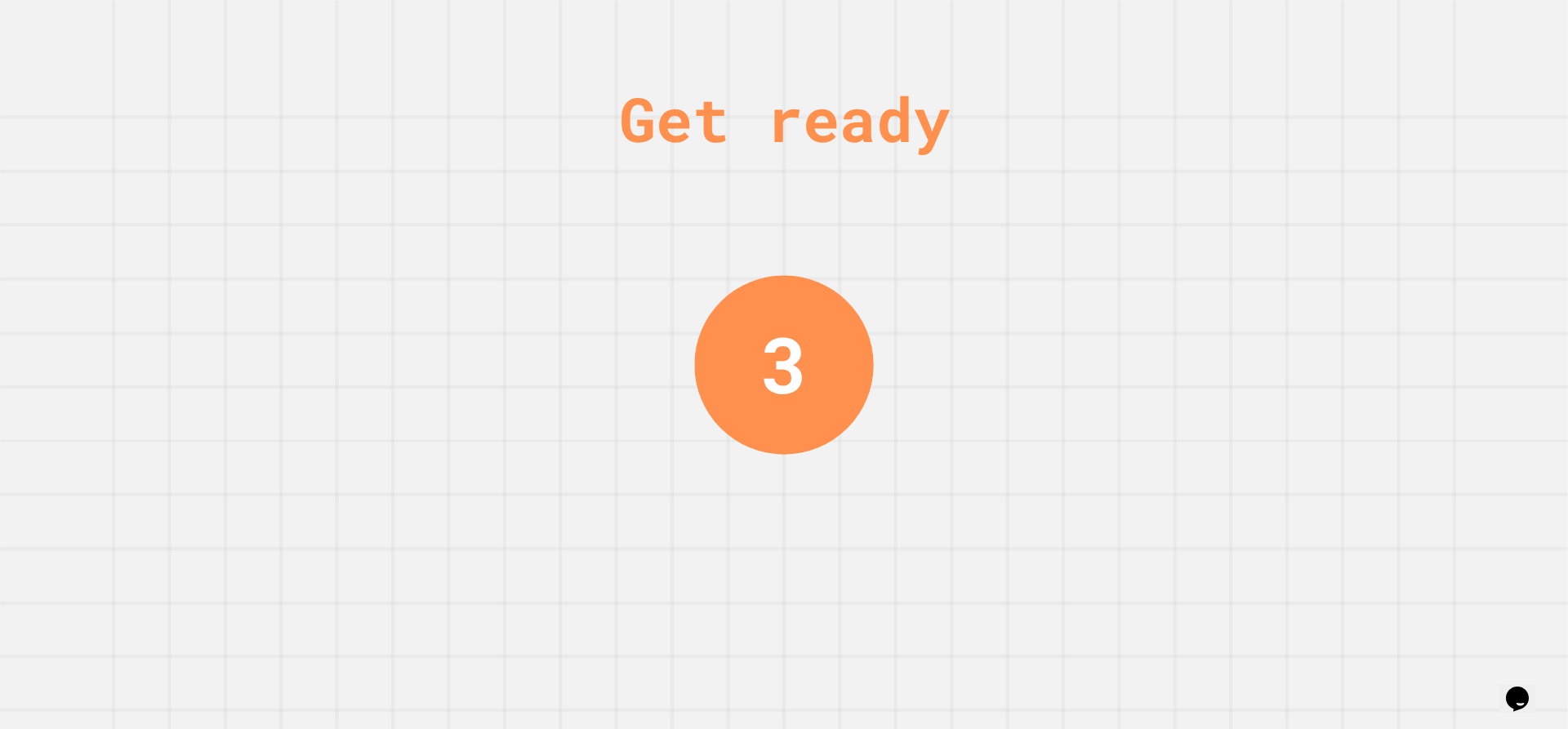
click at [1048, 358] on div "Get ready 3" at bounding box center [784, 364] width 1568 height 729
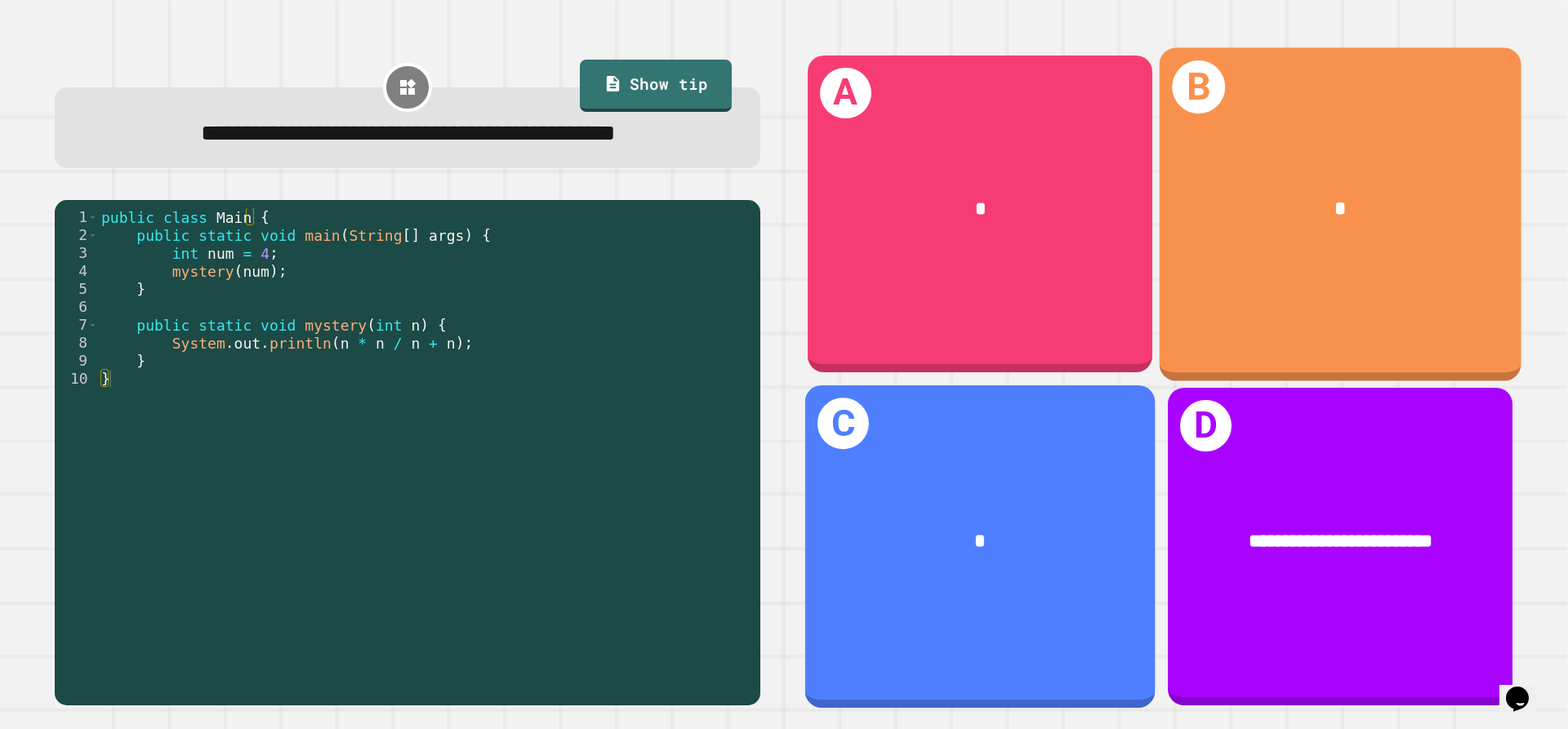
click at [1231, 203] on div "*" at bounding box center [1339, 209] width 282 height 30
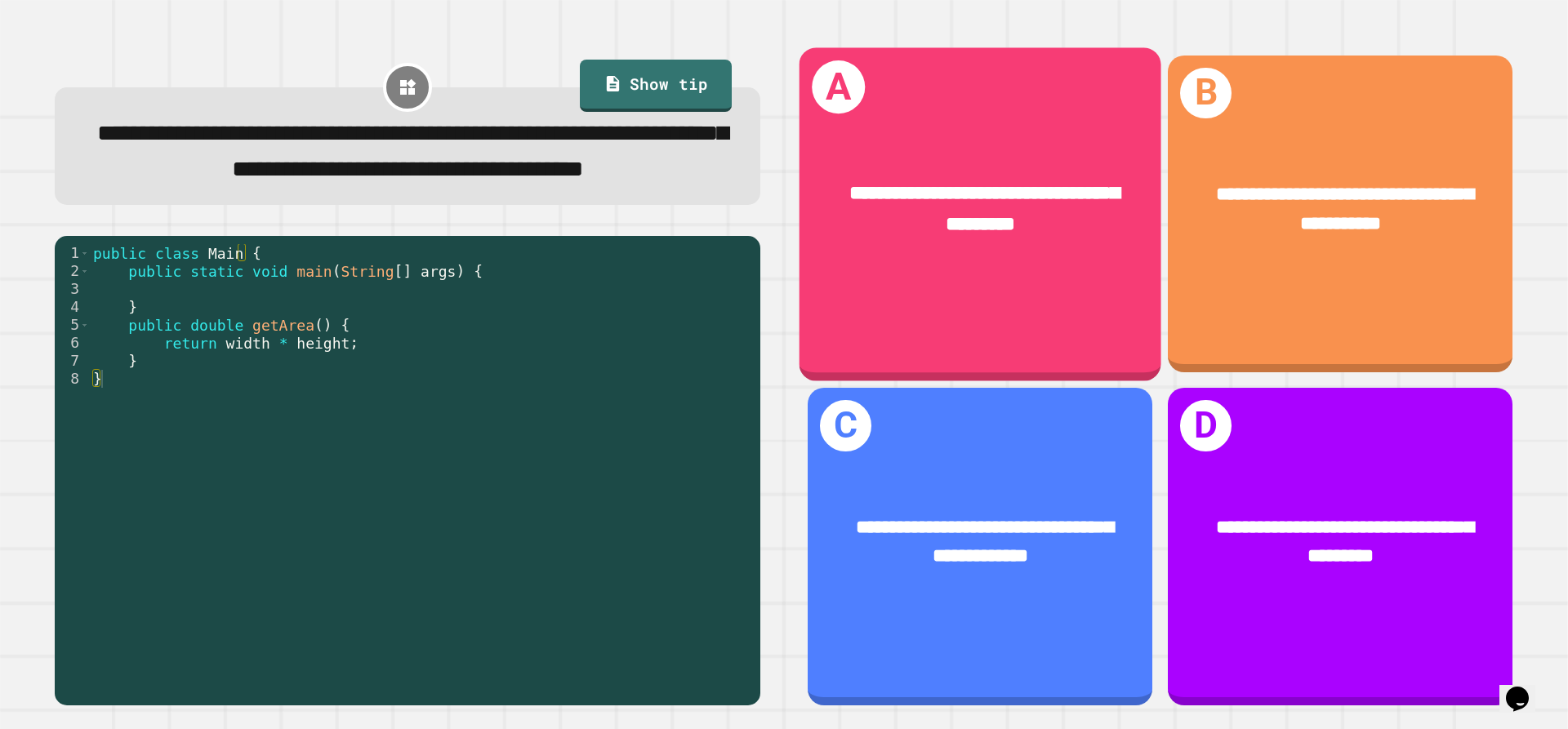
click at [1040, 275] on div "**********" at bounding box center [980, 214] width 362 height 333
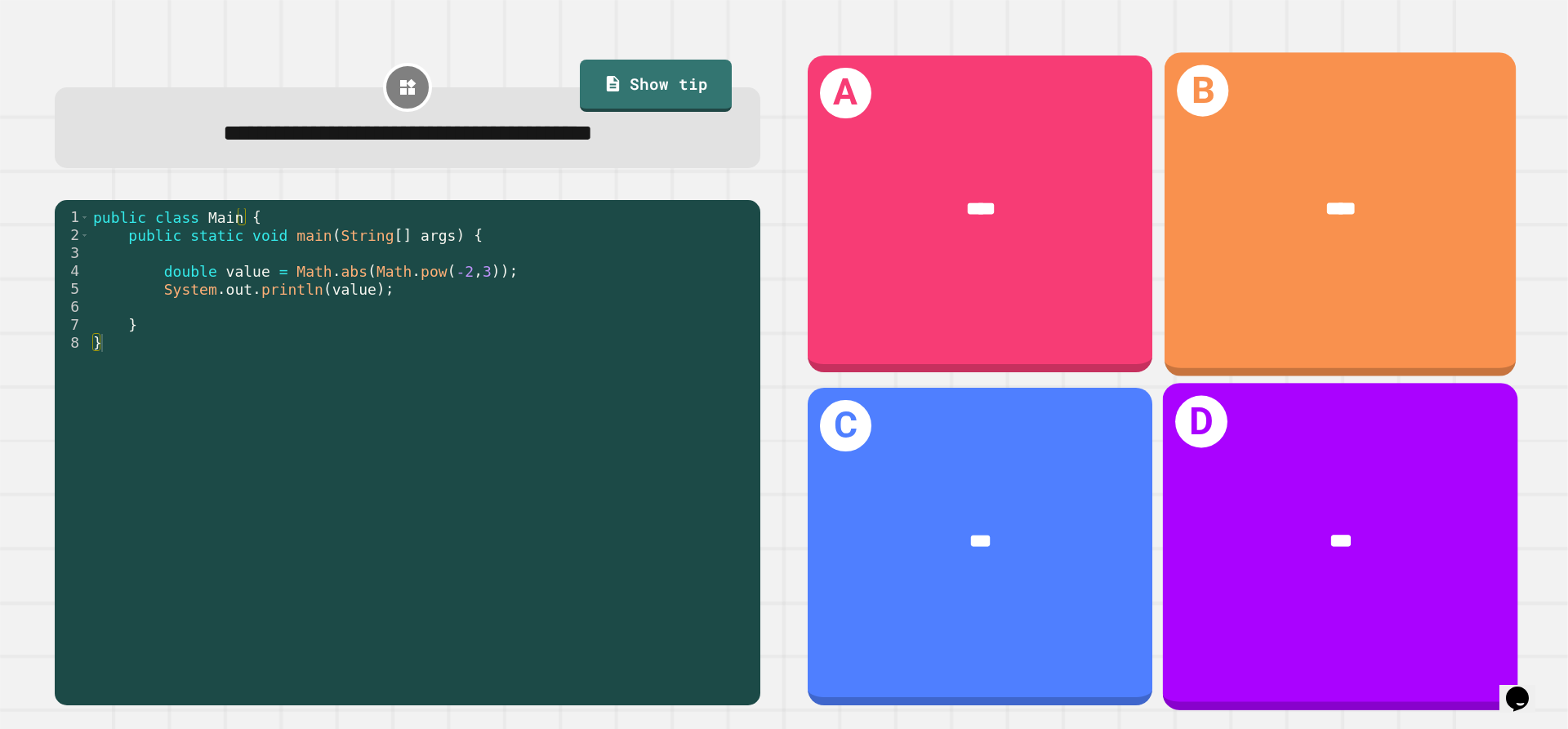
click at [1258, 196] on div "****" at bounding box center [1340, 210] width 274 height 30
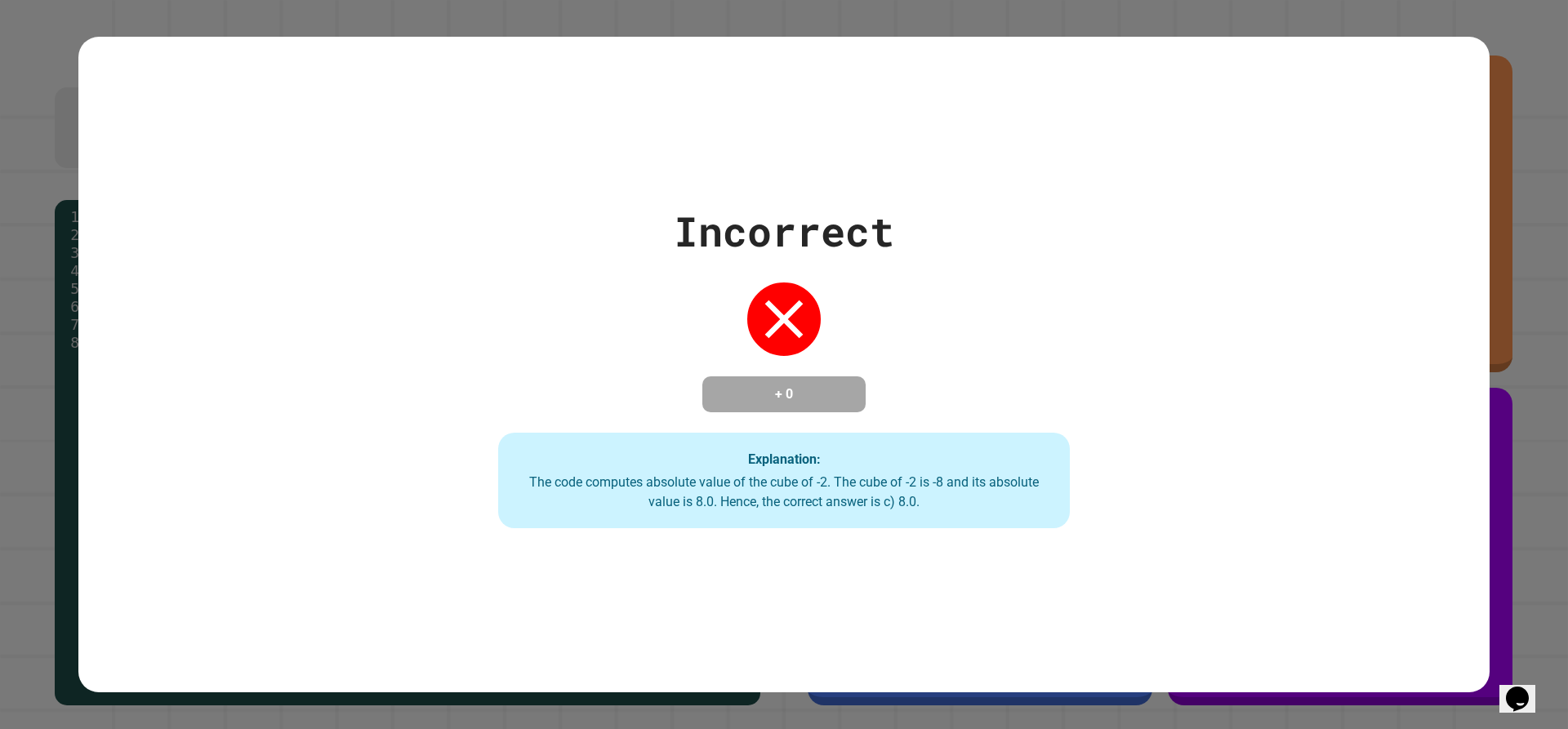
click at [758, 241] on div "Incorrect" at bounding box center [784, 232] width 221 height 62
click at [831, 237] on div "Incorrect" at bounding box center [784, 232] width 221 height 62
drag, startPoint x: 972, startPoint y: 275, endPoint x: 630, endPoint y: 237, distance: 344.1
click at [630, 237] on div "Incorrect + 0 Explanation: The code computes absolute value of the cube of -2. …" at bounding box center [783, 365] width 817 height 328
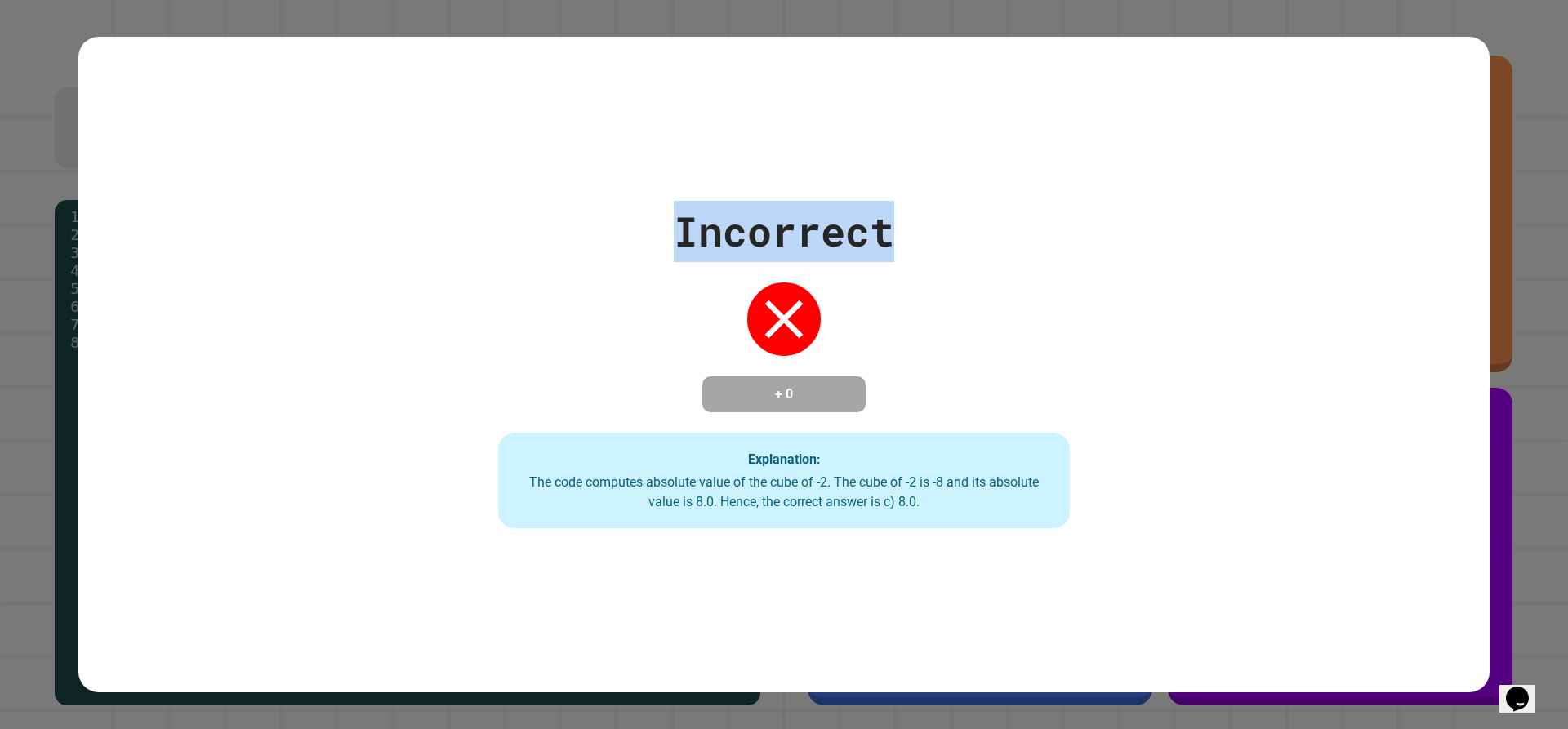
click at [1077, 207] on div "Incorrect + 0 Explanation: The code computes absolute value of the cube of -2. …" at bounding box center [783, 365] width 817 height 328
drag, startPoint x: 1012, startPoint y: 216, endPoint x: 612, endPoint y: 236, distance: 400.5
click at [612, 236] on div "Incorrect + 0 Explanation: The code computes absolute value of the cube of -2. …" at bounding box center [783, 365] width 817 height 328
click at [892, 104] on div "Incorrect + 0 Explanation: The code computes absolute value of the cube of -2. …" at bounding box center [784, 365] width 1411 height 656
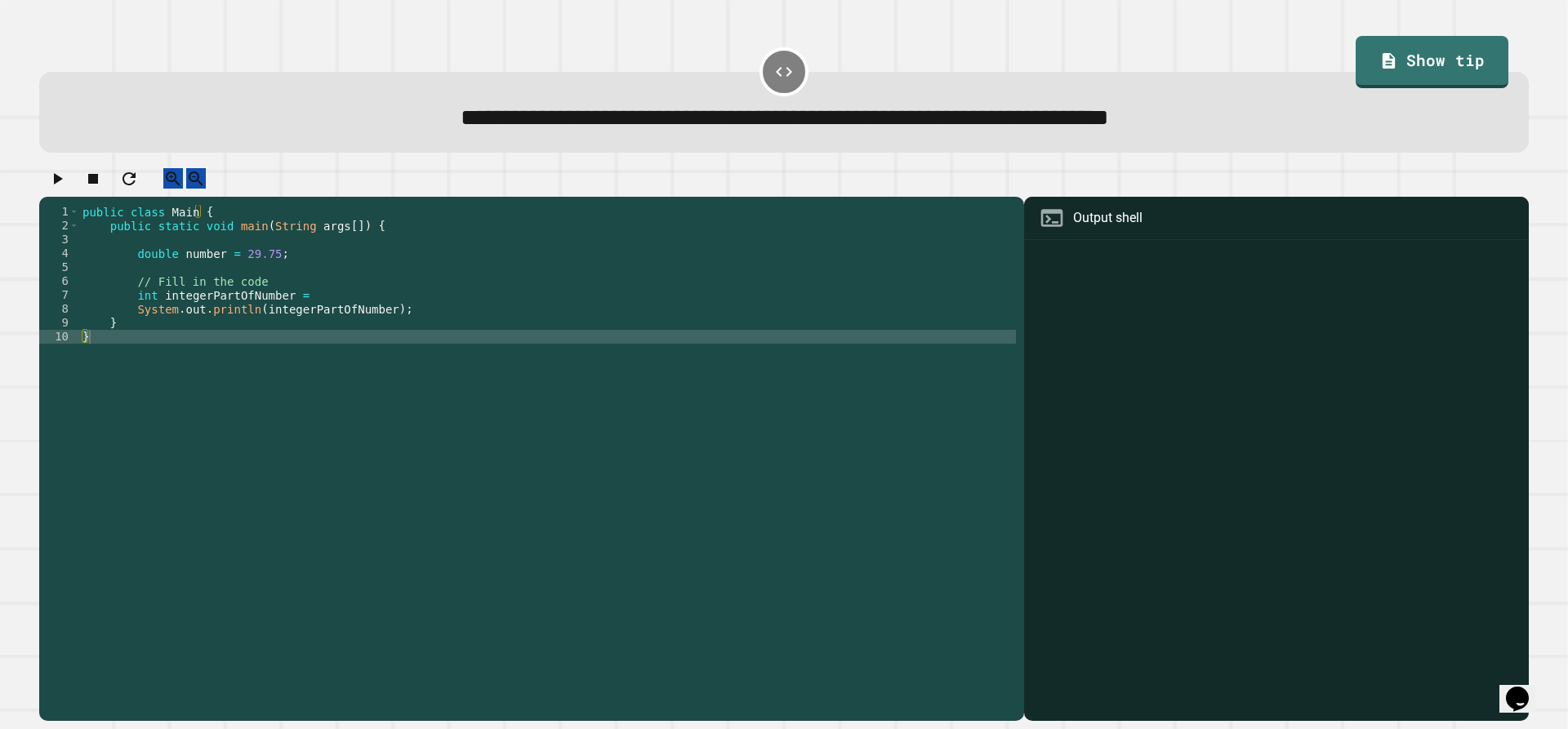
click at [439, 279] on div "public class Main { public static void main ( String args [ ]) { double number …" at bounding box center [547, 448] width 936 height 485
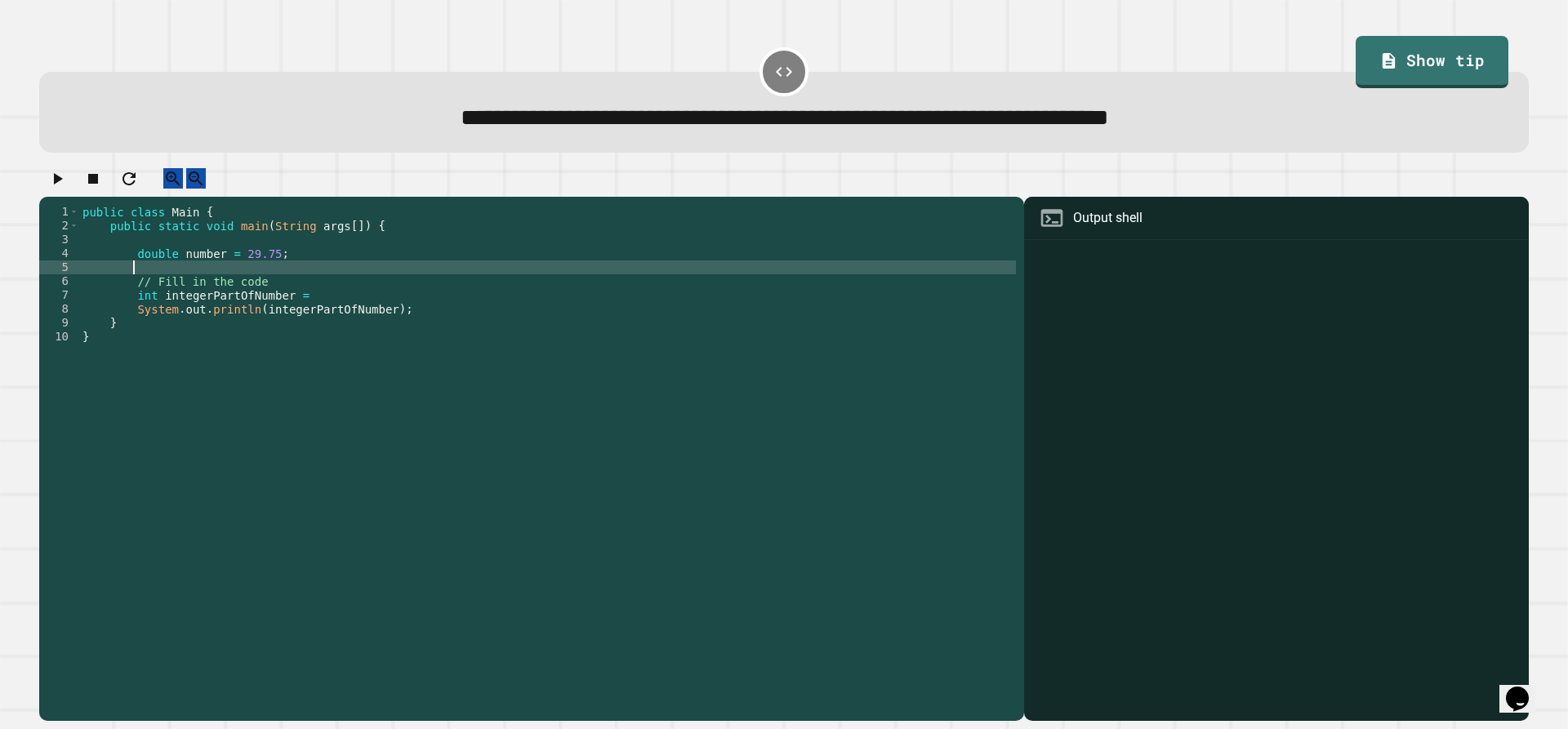
click at [436, 266] on div "public class Main { public static void main ( String args [ ]) { double number …" at bounding box center [547, 448] width 936 height 485
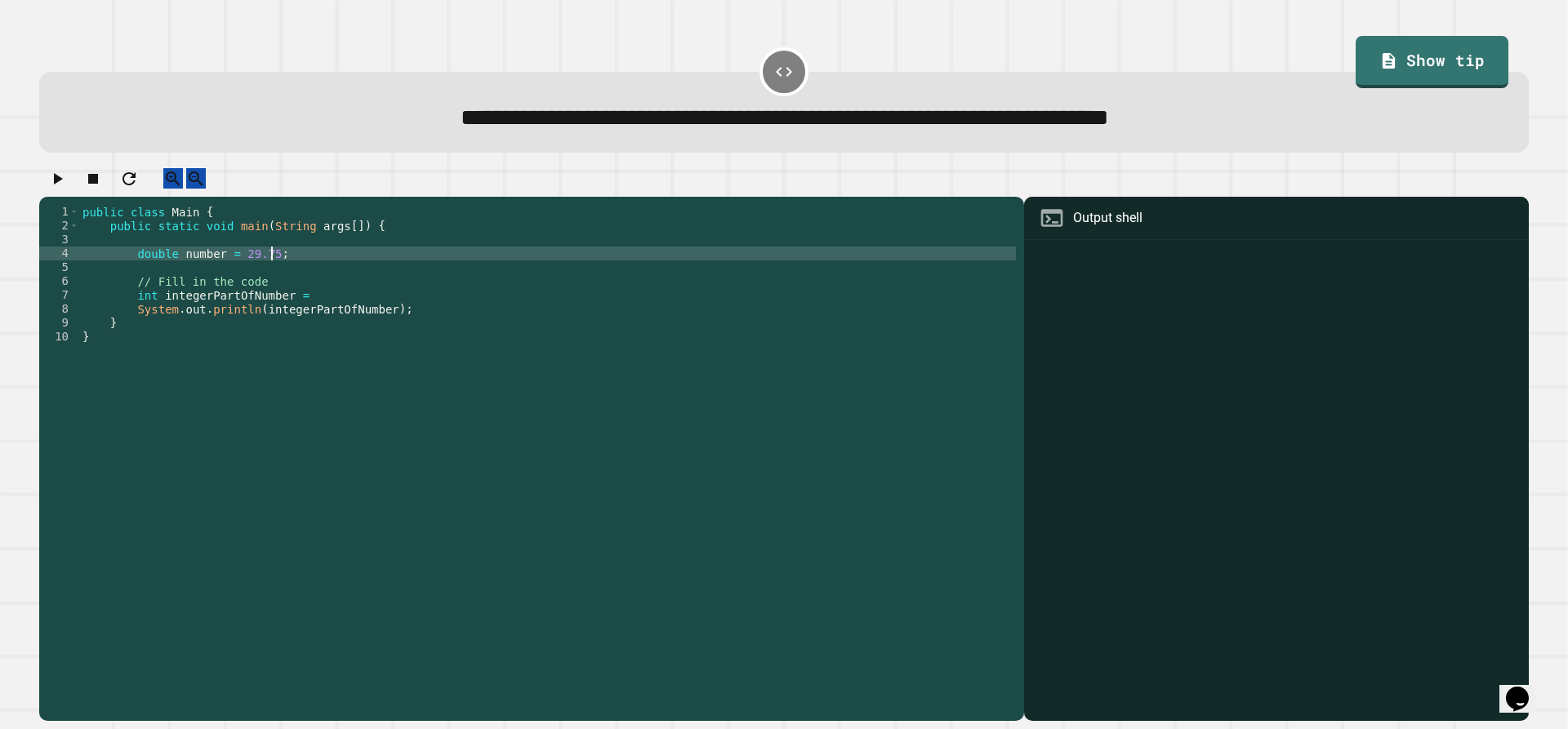
click at [154, 265] on div "public class Main { public static void main ( String args [ ]) { double number …" at bounding box center [547, 448] width 936 height 485
click at [67, 189] on icon "button" at bounding box center [58, 179] width 20 height 20
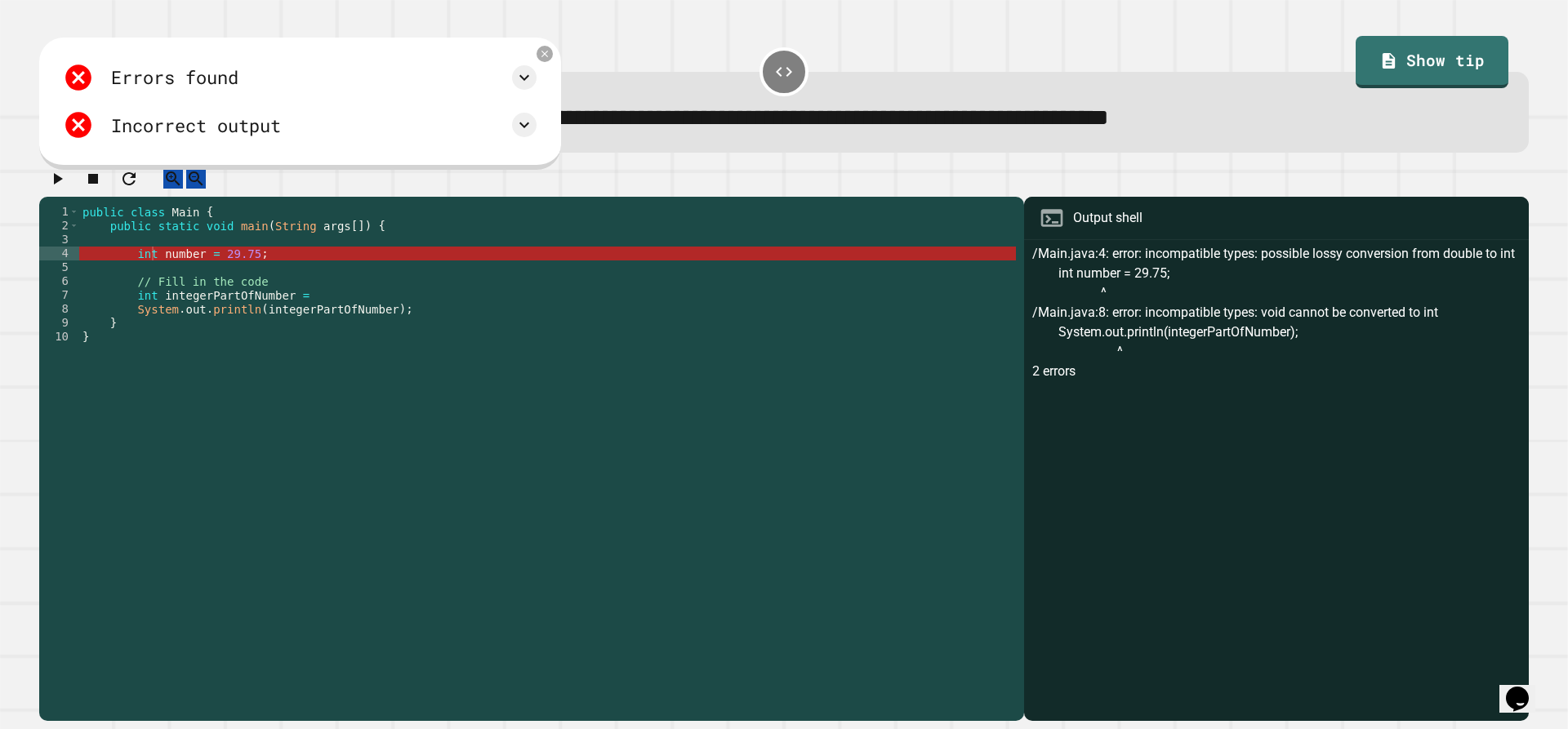
click at [241, 273] on div "public class Main { public static void main ( String args [ ]) { int number = 2…" at bounding box center [547, 448] width 936 height 485
click at [244, 273] on div "public class Main { public static void main ( String args [ ]) { int number = 2…" at bounding box center [547, 448] width 936 height 485
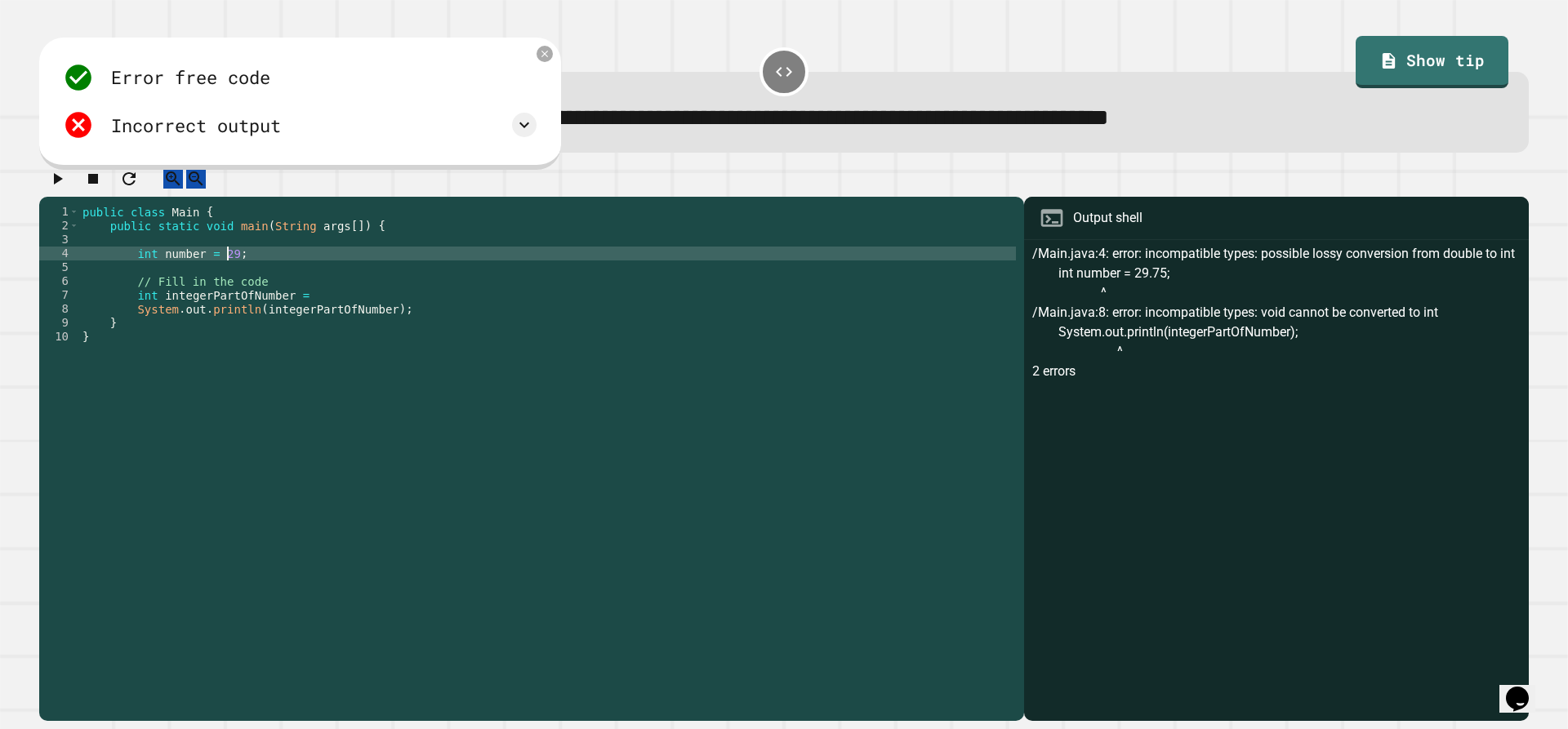
scroll to position [0, 10]
click at [67, 189] on button "button" at bounding box center [58, 178] width 20 height 21
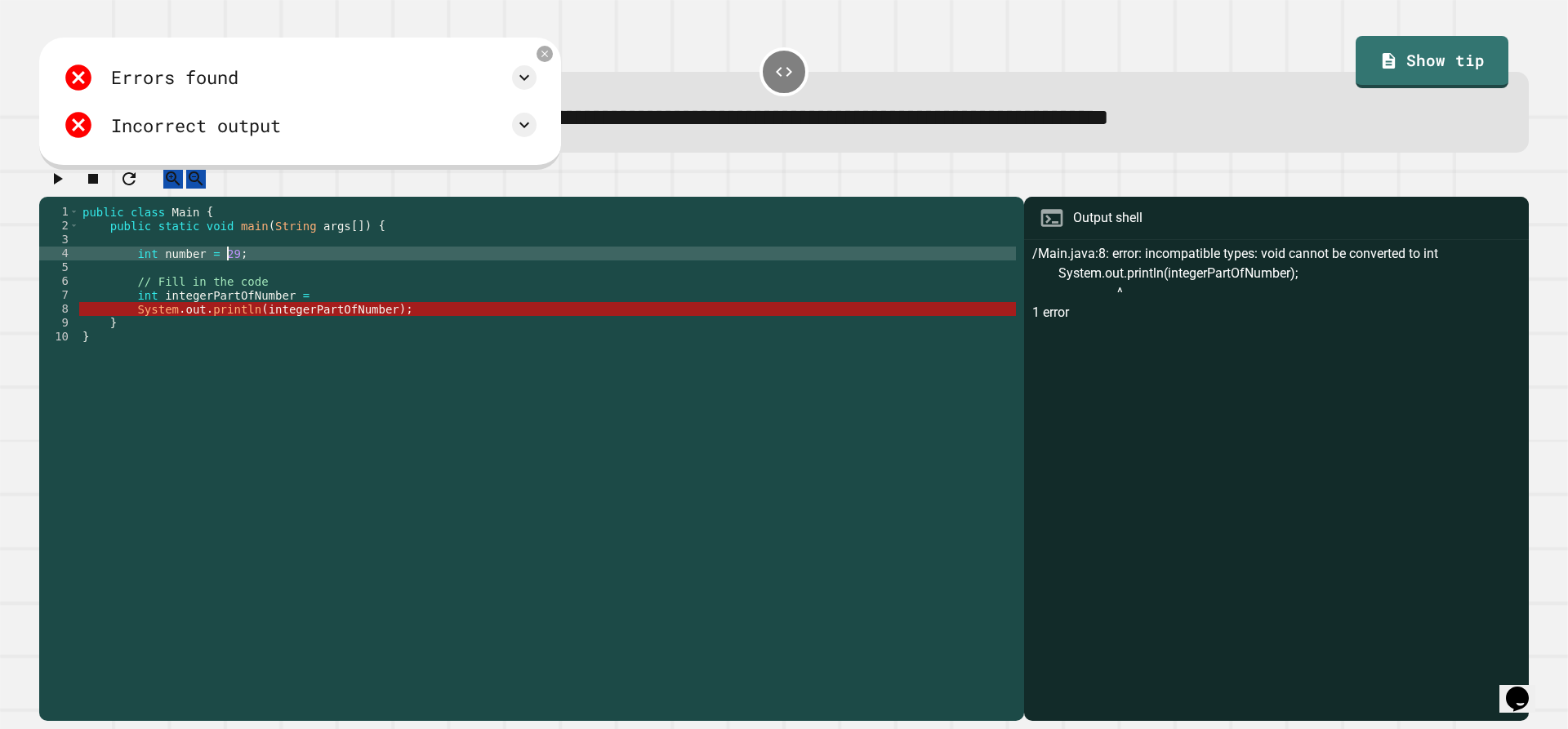
click at [226, 275] on div "public class Main { public static void main ( String args [ ]) { int number = 2…" at bounding box center [547, 448] width 936 height 485
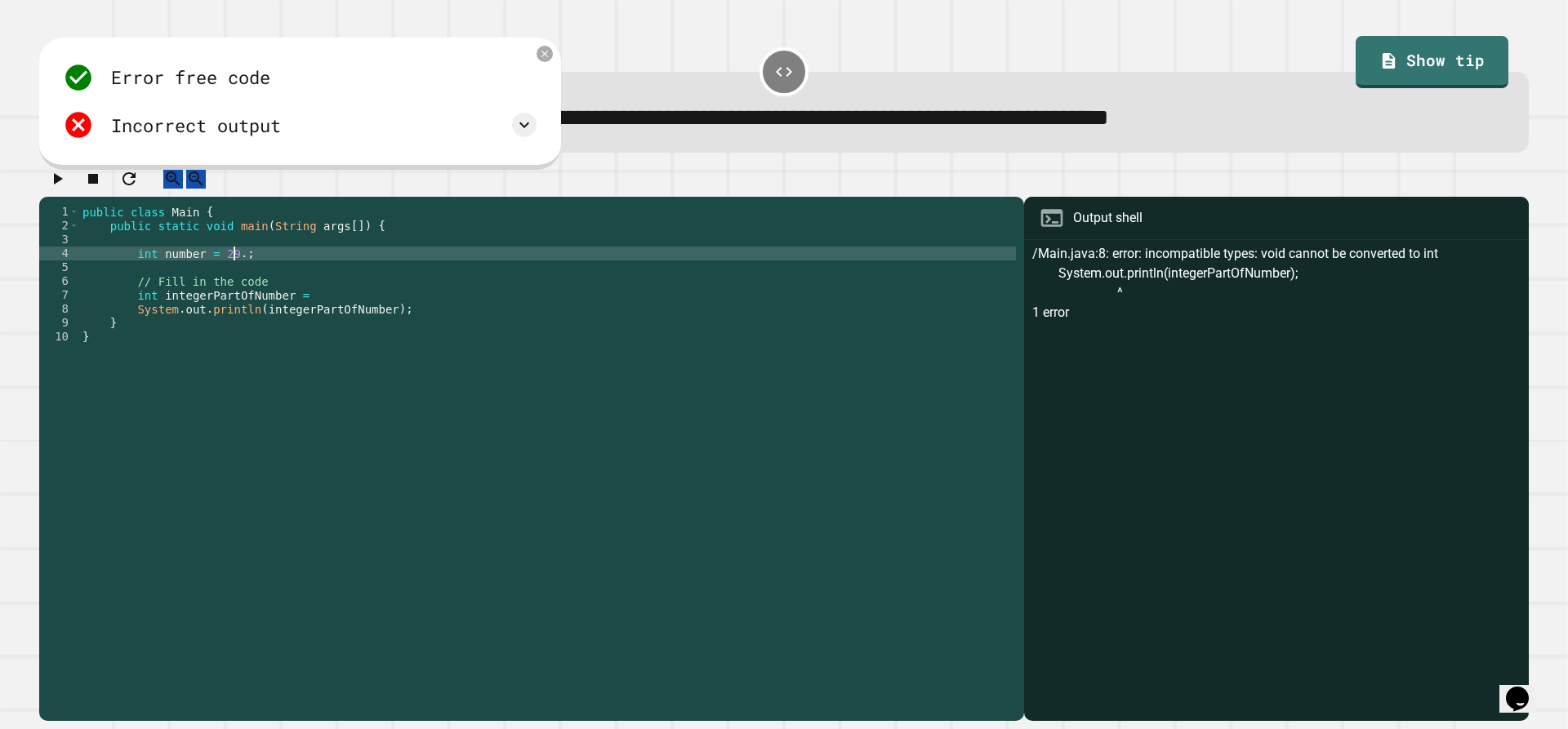
scroll to position [0, 11]
click at [143, 270] on div "public class Main { public static void main ( String args [ ]) { int number = 2…" at bounding box center [547, 448] width 936 height 485
click at [306, 307] on div "public class Main { public static void main ( String args [ ]) { double number …" at bounding box center [547, 448] width 936 height 485
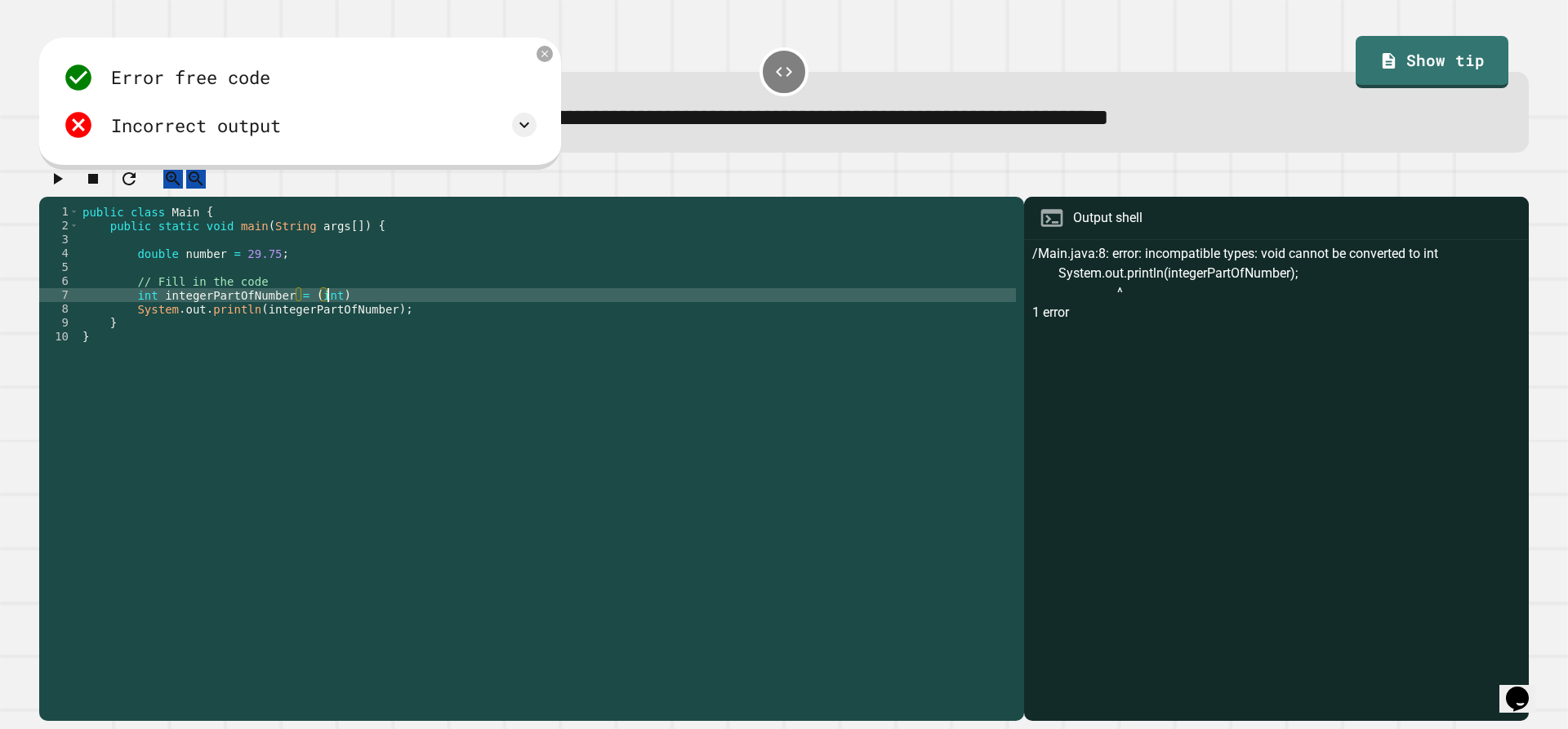
scroll to position [0, 16]
type textarea "**********"
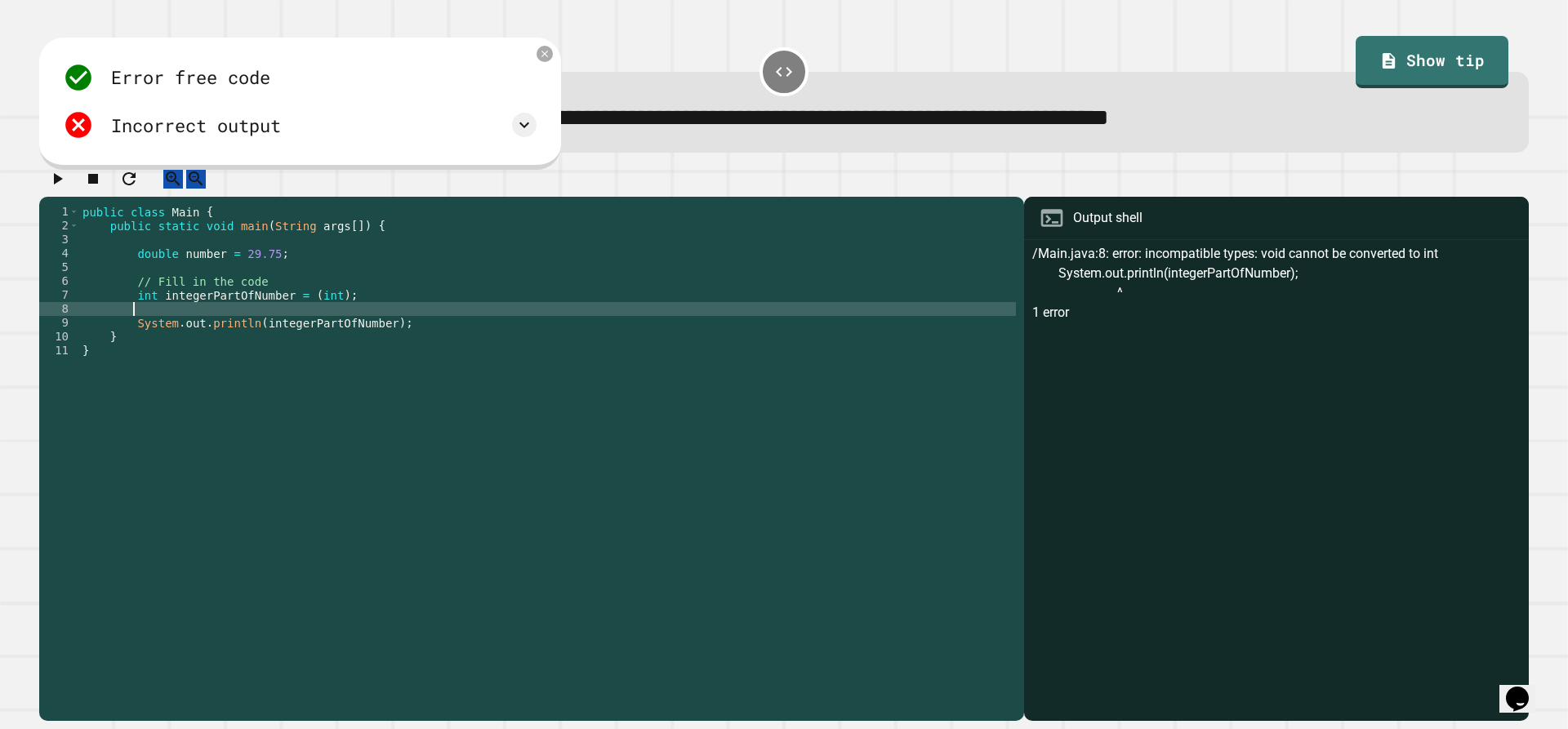
scroll to position [0, 1]
click at [327, 314] on div "public class Main { public static void main ( String args [ ]) { double number …" at bounding box center [547, 448] width 936 height 485
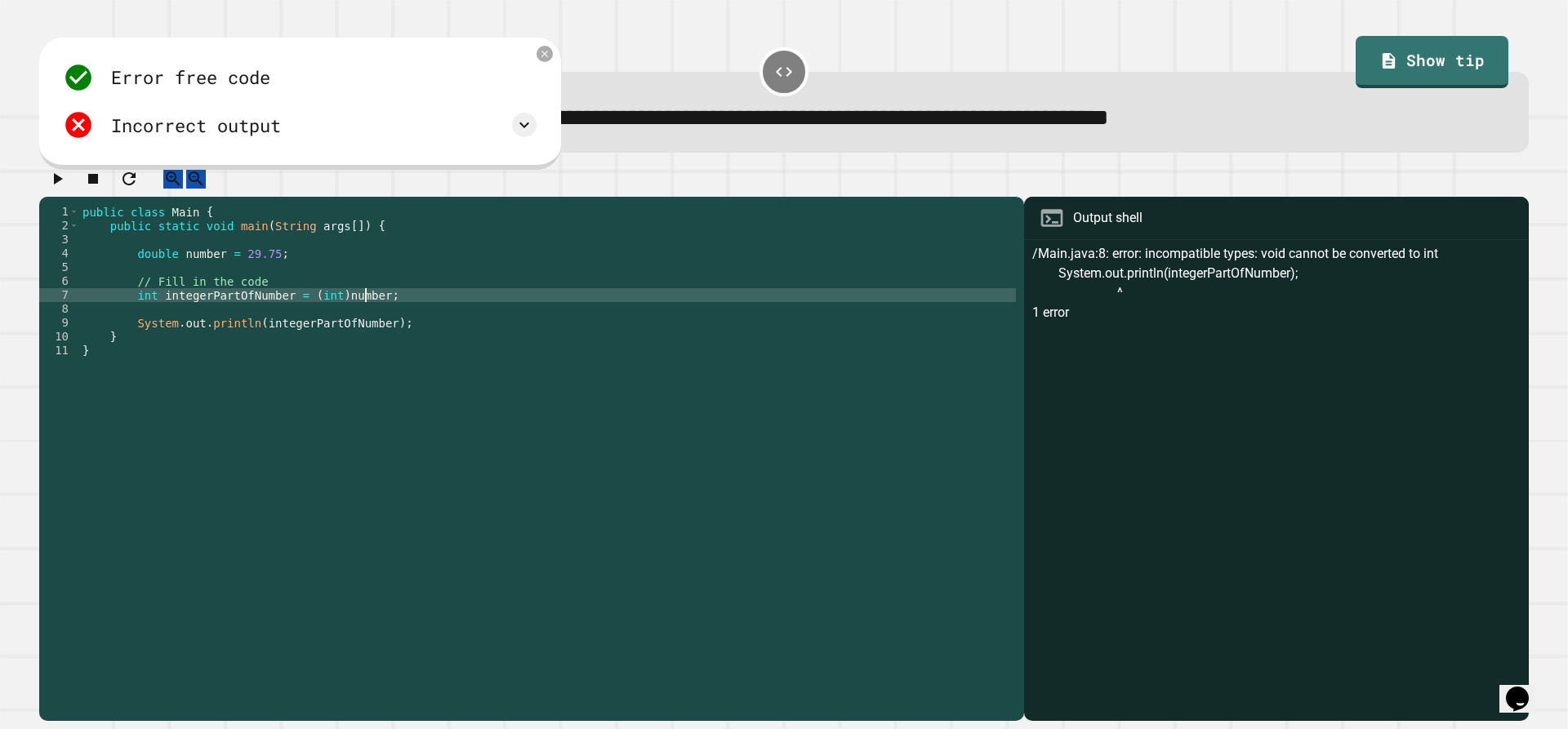
scroll to position [0, 20]
type textarea "**********"
click at [59, 189] on icon "button" at bounding box center [58, 179] width 20 height 20
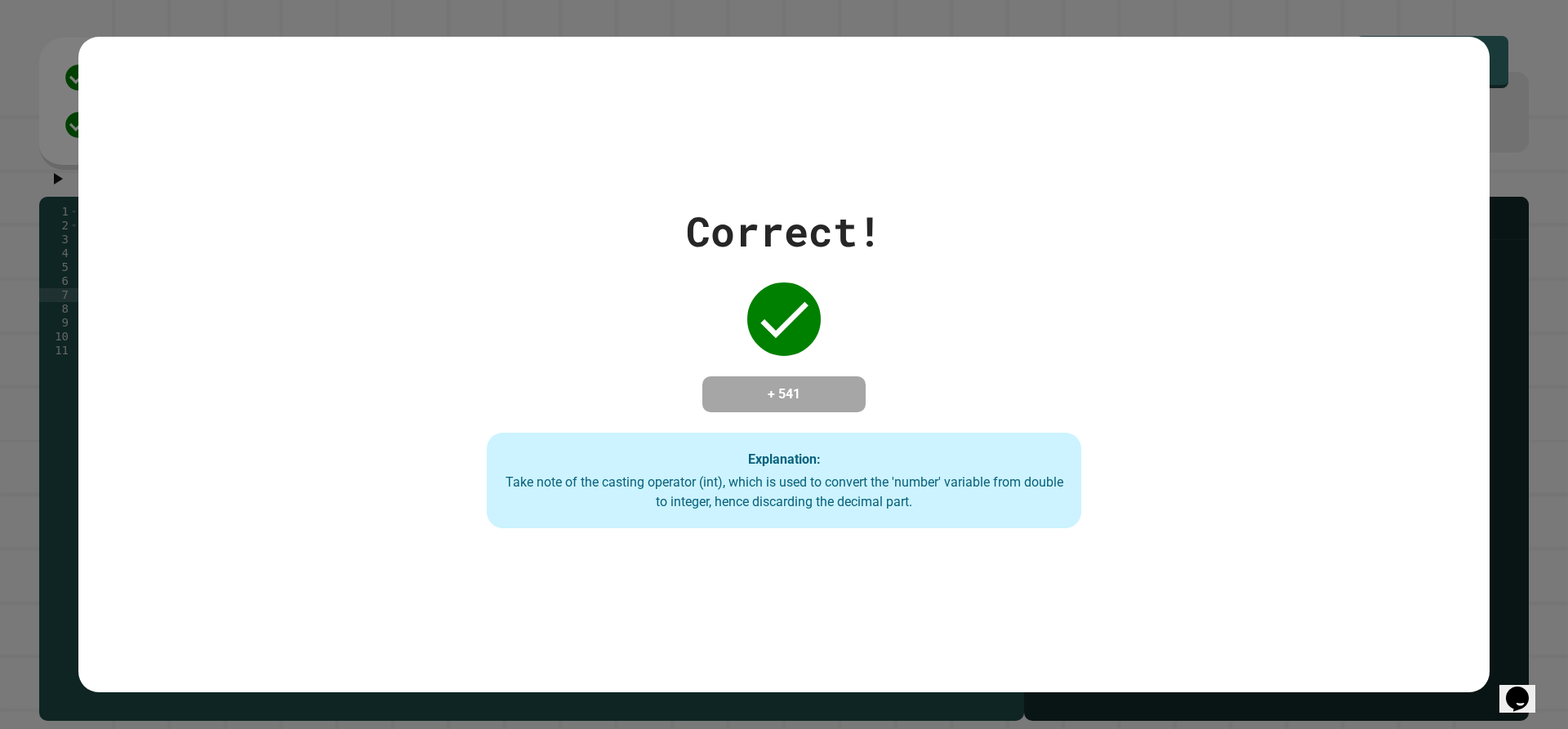
click at [1258, 268] on div "Correct! + 541 Explanation: Take note of the casting operator (int), which is u…" at bounding box center [784, 365] width 1411 height 328
